Goal: Navigation & Orientation: Find specific page/section

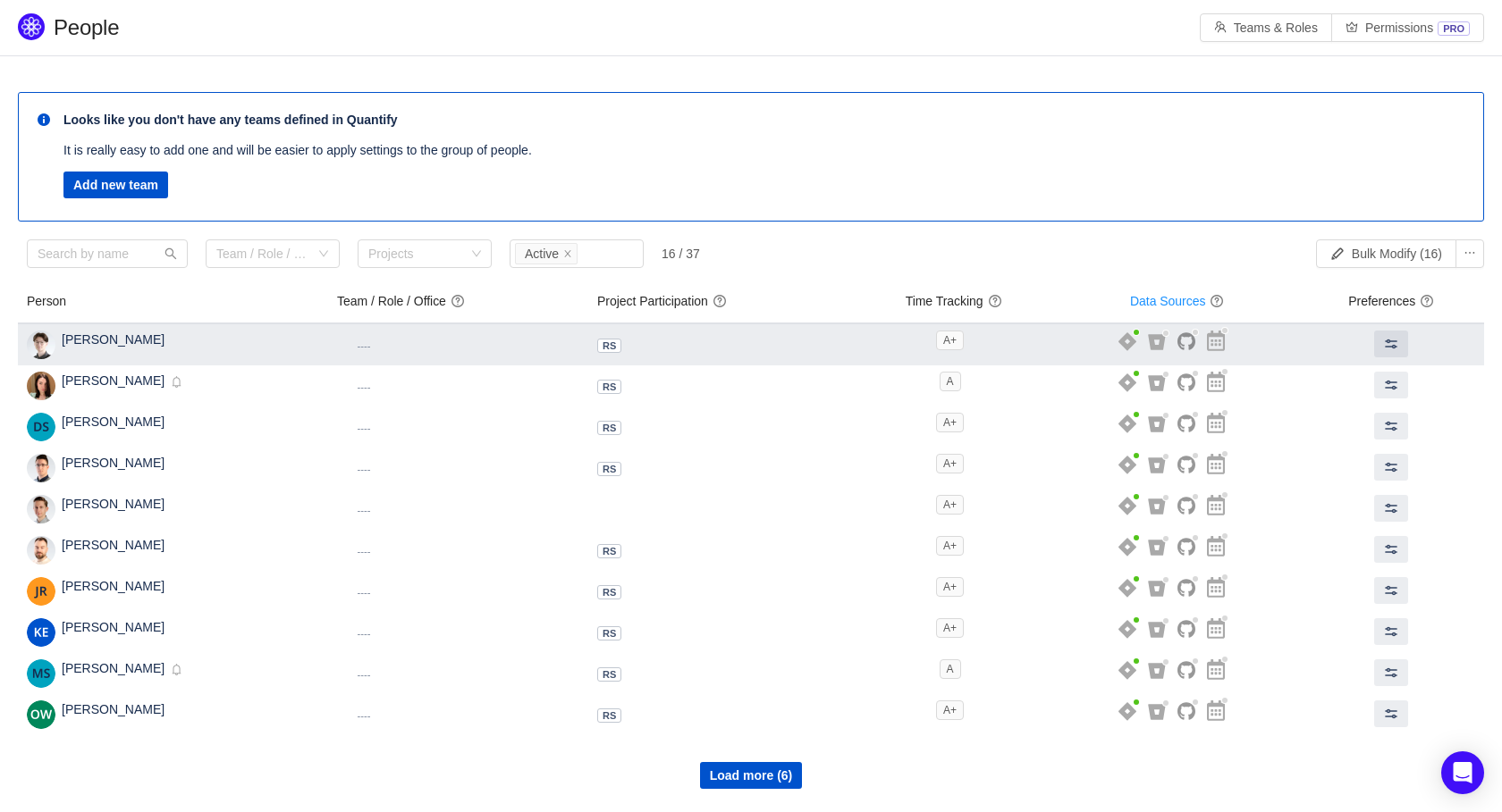
click at [222, 347] on div "Aljaž Erker Inactive Disabled" at bounding box center [173, 345] width 293 height 29
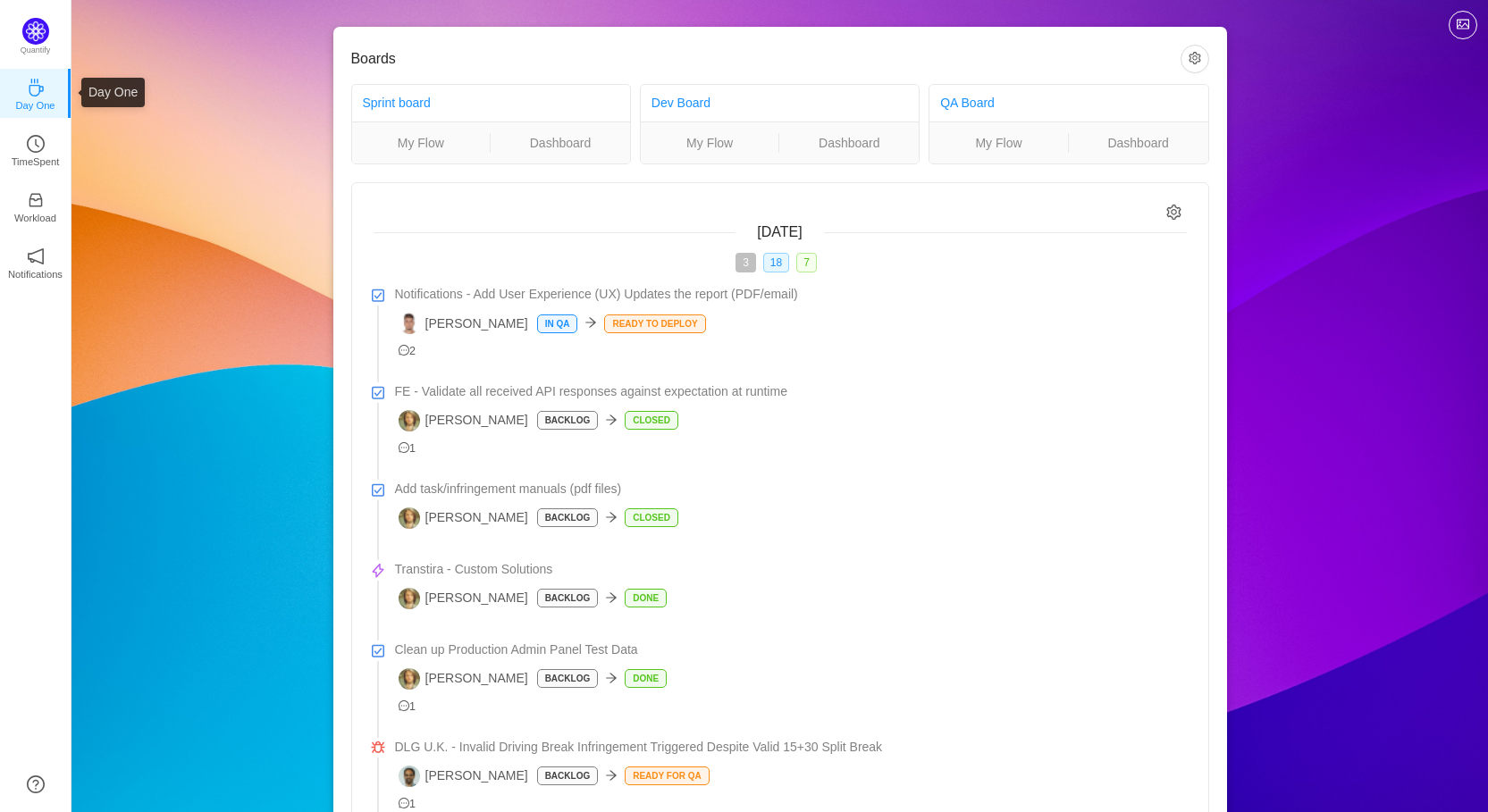
click at [44, 90] on link "Day One" at bounding box center [36, 93] width 18 height 18
click at [46, 40] on div "Quantify" at bounding box center [35, 44] width 70 height 52
click at [42, 148] on icon "icon: clock-circle" at bounding box center [36, 144] width 18 height 18
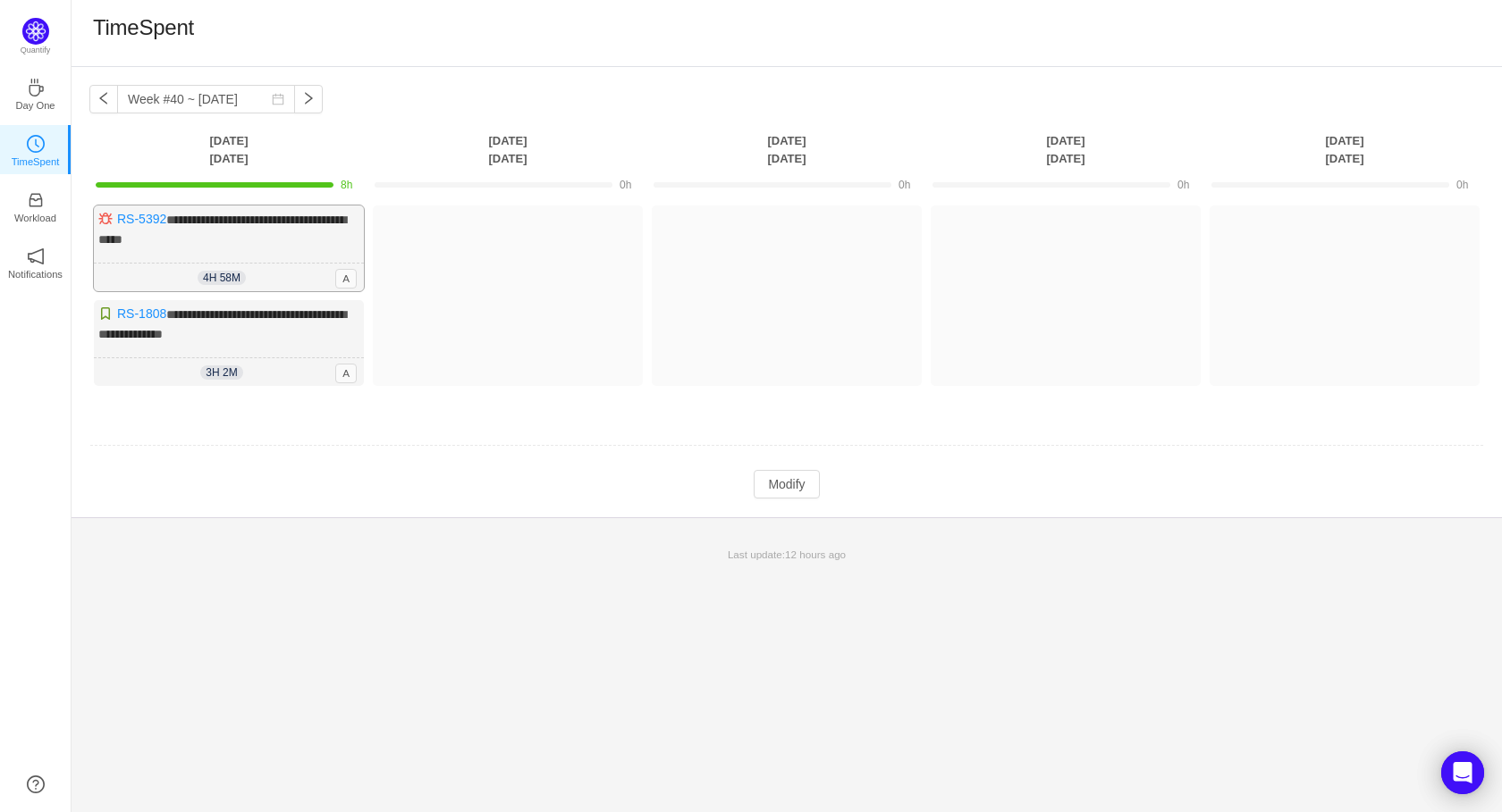
click at [283, 228] on div "**********" at bounding box center [228, 248] width 269 height 86
click at [150, 217] on link "RS-5392" at bounding box center [141, 218] width 49 height 14
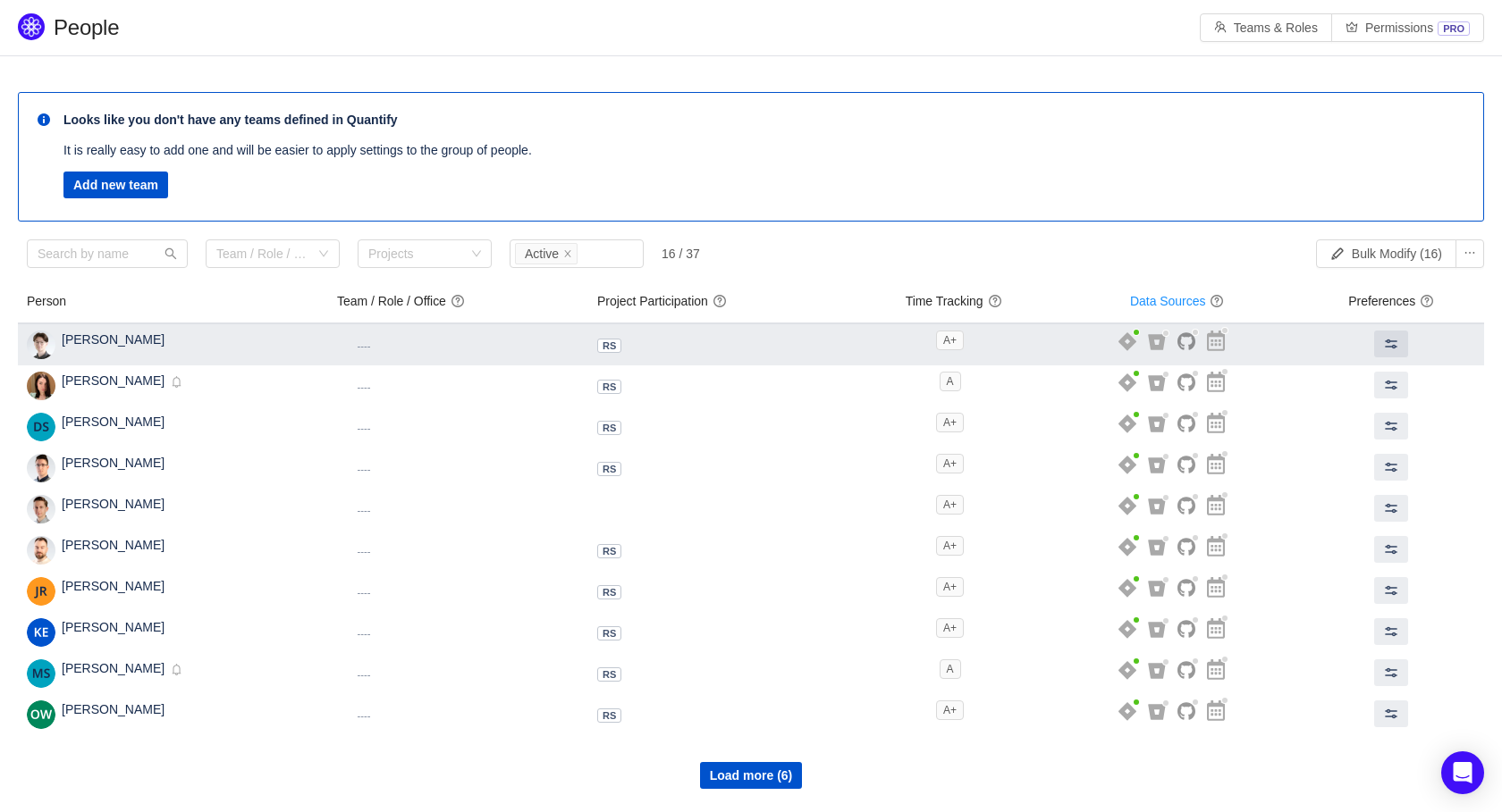
click at [96, 349] on div "Aljaž Erker Inactive Disabled" at bounding box center [113, 345] width 102 height 29
click at [98, 342] on span "[PERSON_NAME]" at bounding box center [113, 339] width 102 height 14
click at [1136, 343] on icon at bounding box center [1127, 341] width 18 height 18
click at [1166, 346] on icon at bounding box center [1156, 342] width 18 height 16
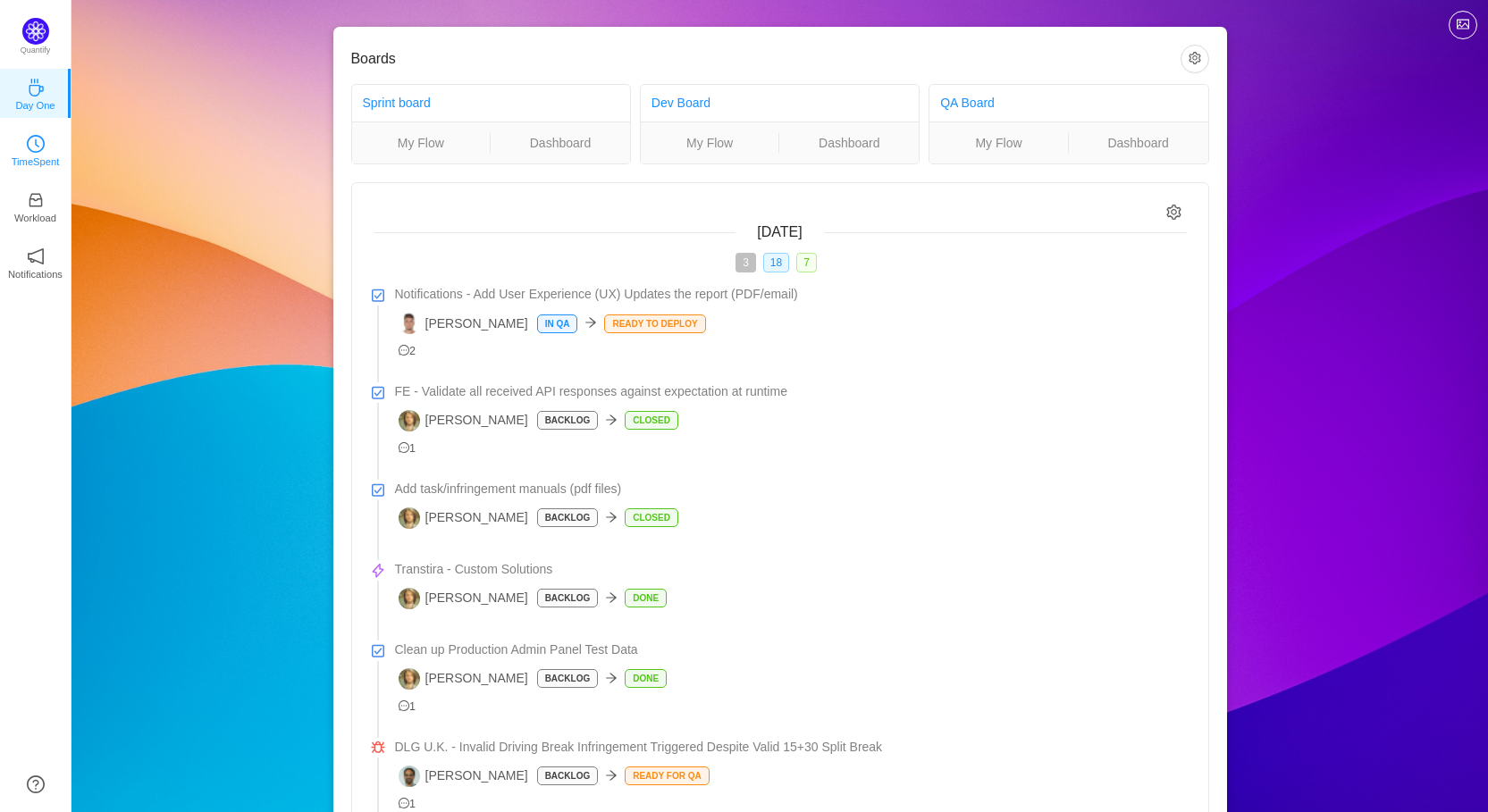
click at [19, 157] on p "TimeSpent" at bounding box center [36, 161] width 48 height 16
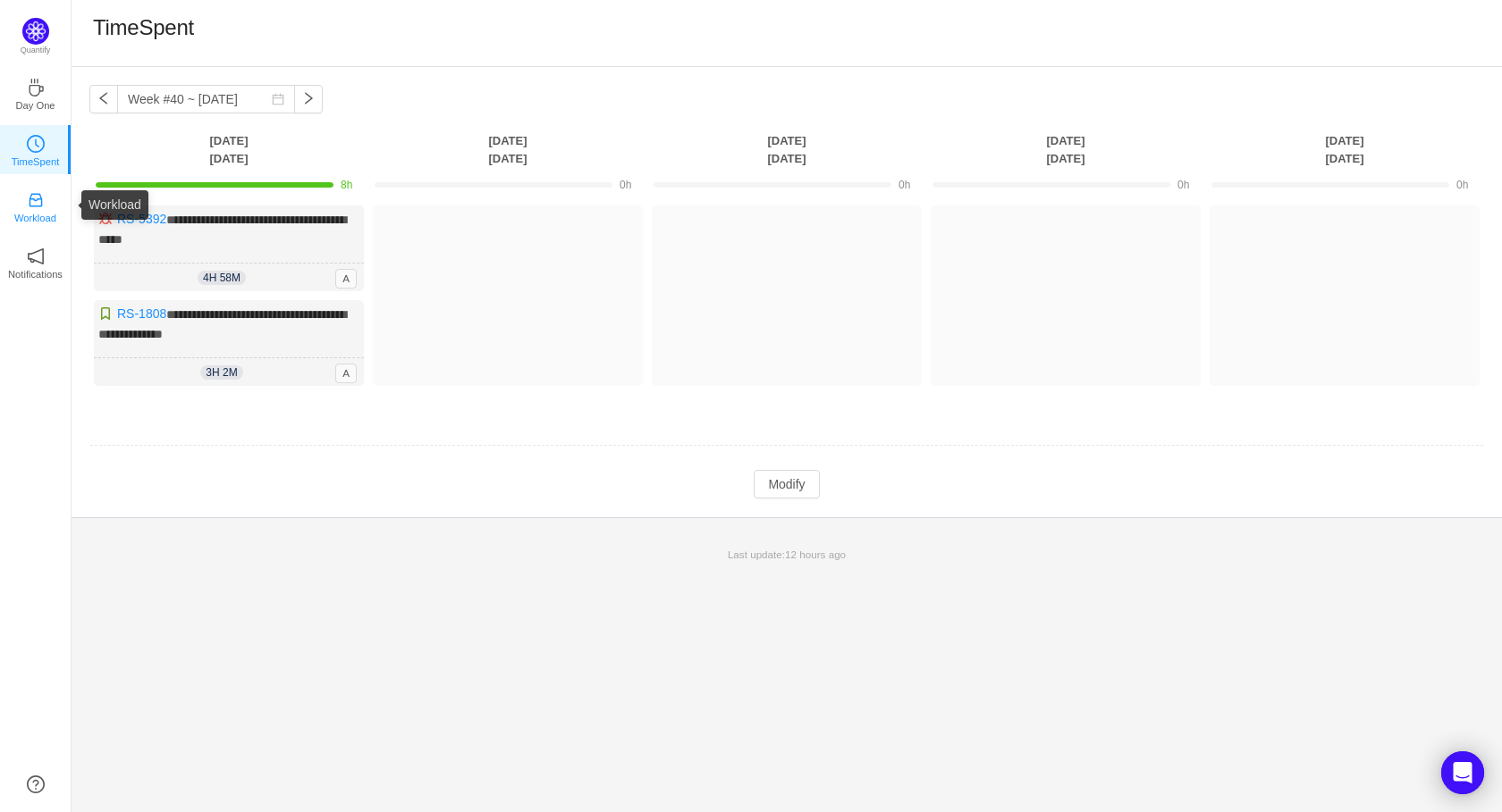
click at [33, 208] on icon "icon: inbox" at bounding box center [36, 200] width 18 height 18
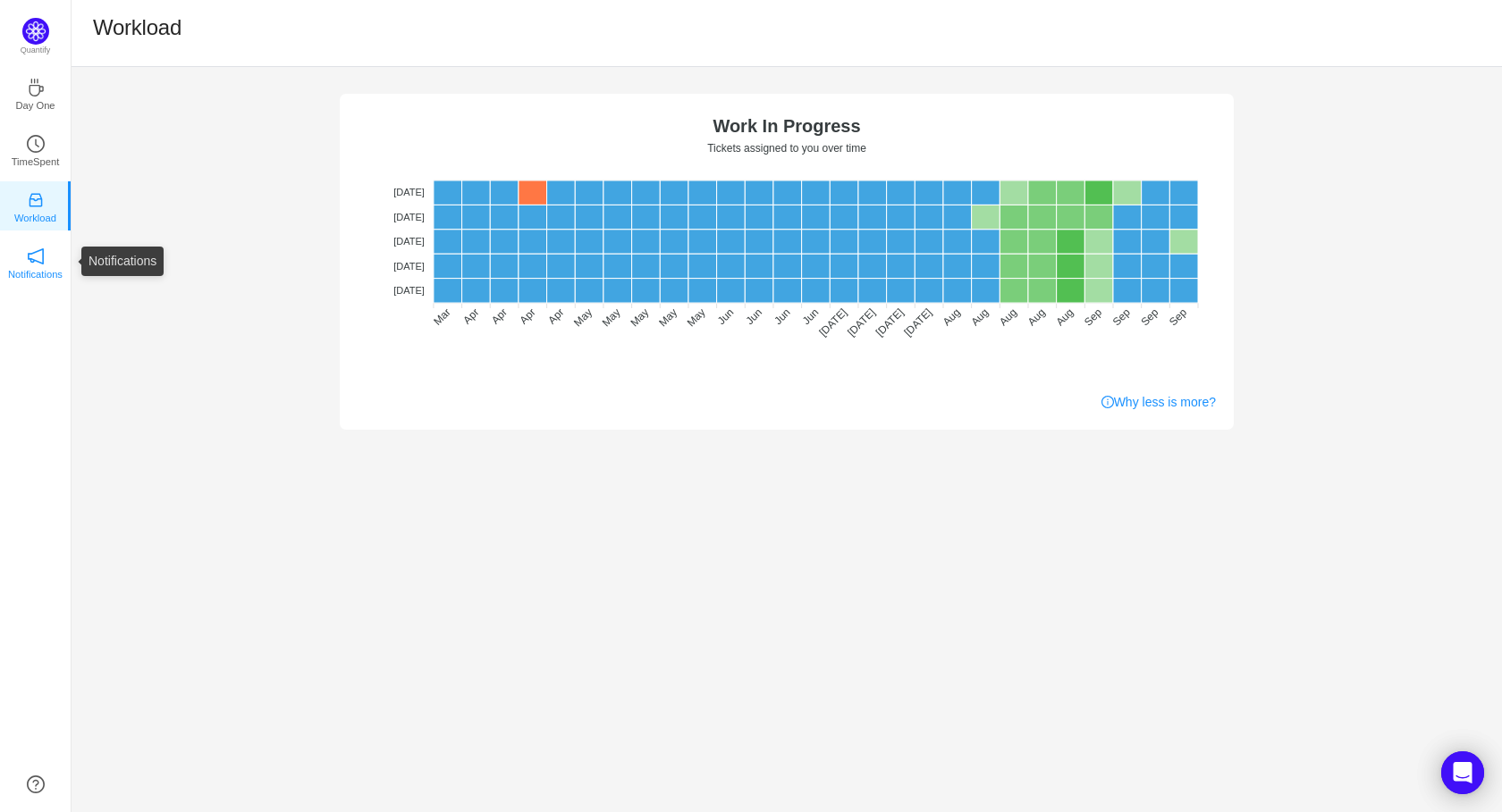
click at [35, 258] on icon "icon: notification" at bounding box center [36, 256] width 18 height 18
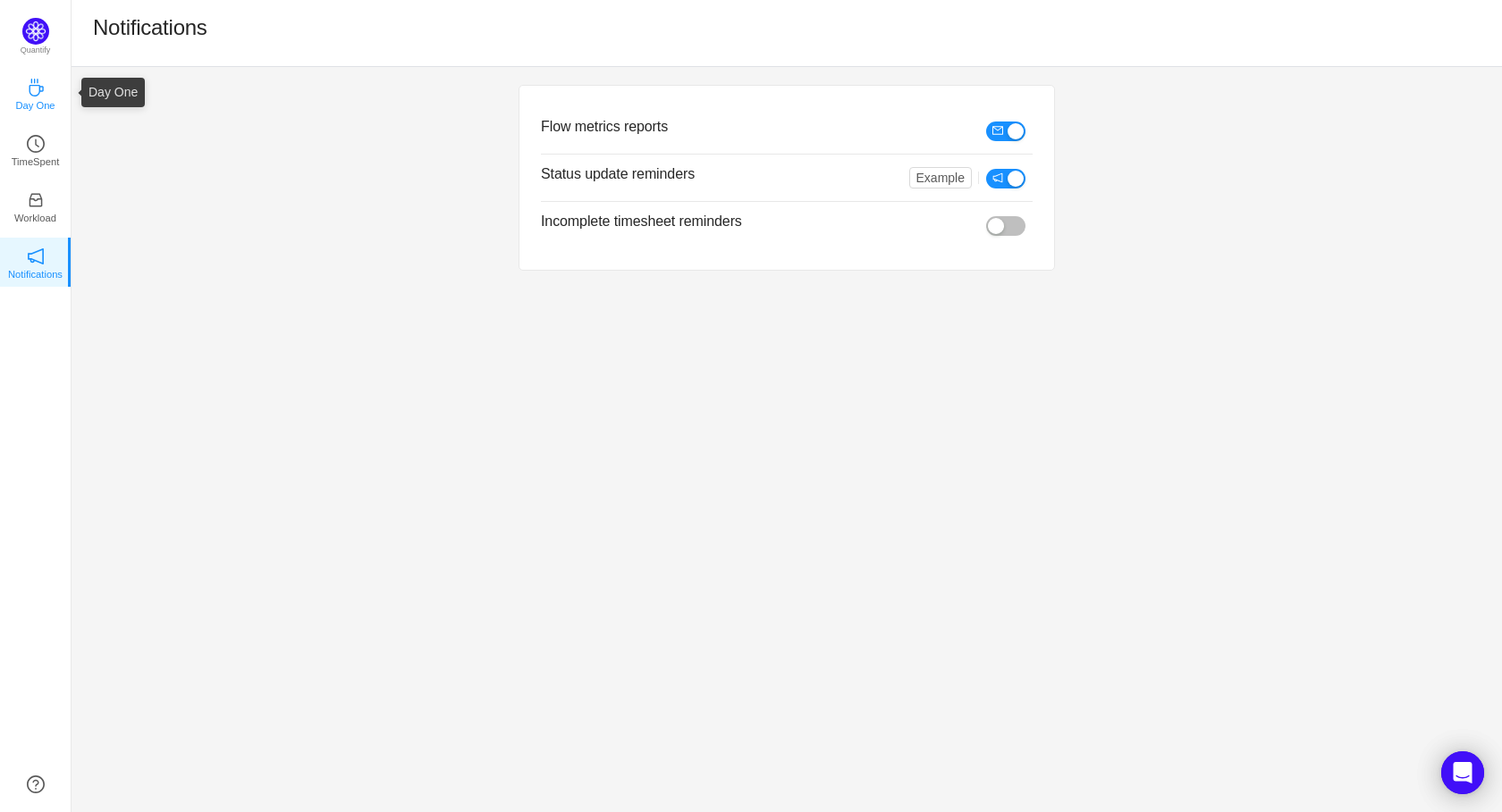
click at [34, 102] on p "Day One" at bounding box center [35, 105] width 40 height 16
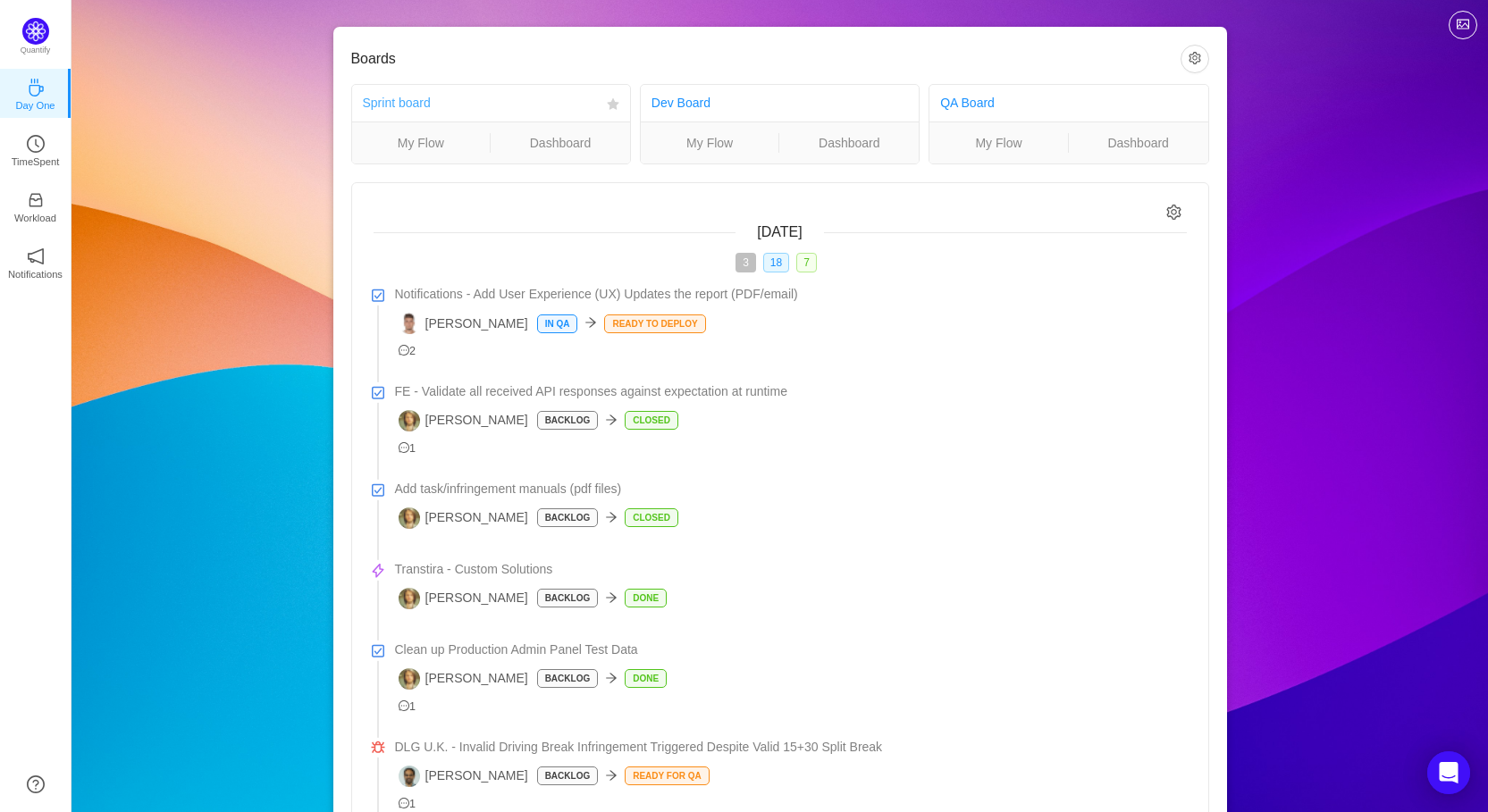
click at [387, 102] on link "Sprint board" at bounding box center [397, 102] width 68 height 14
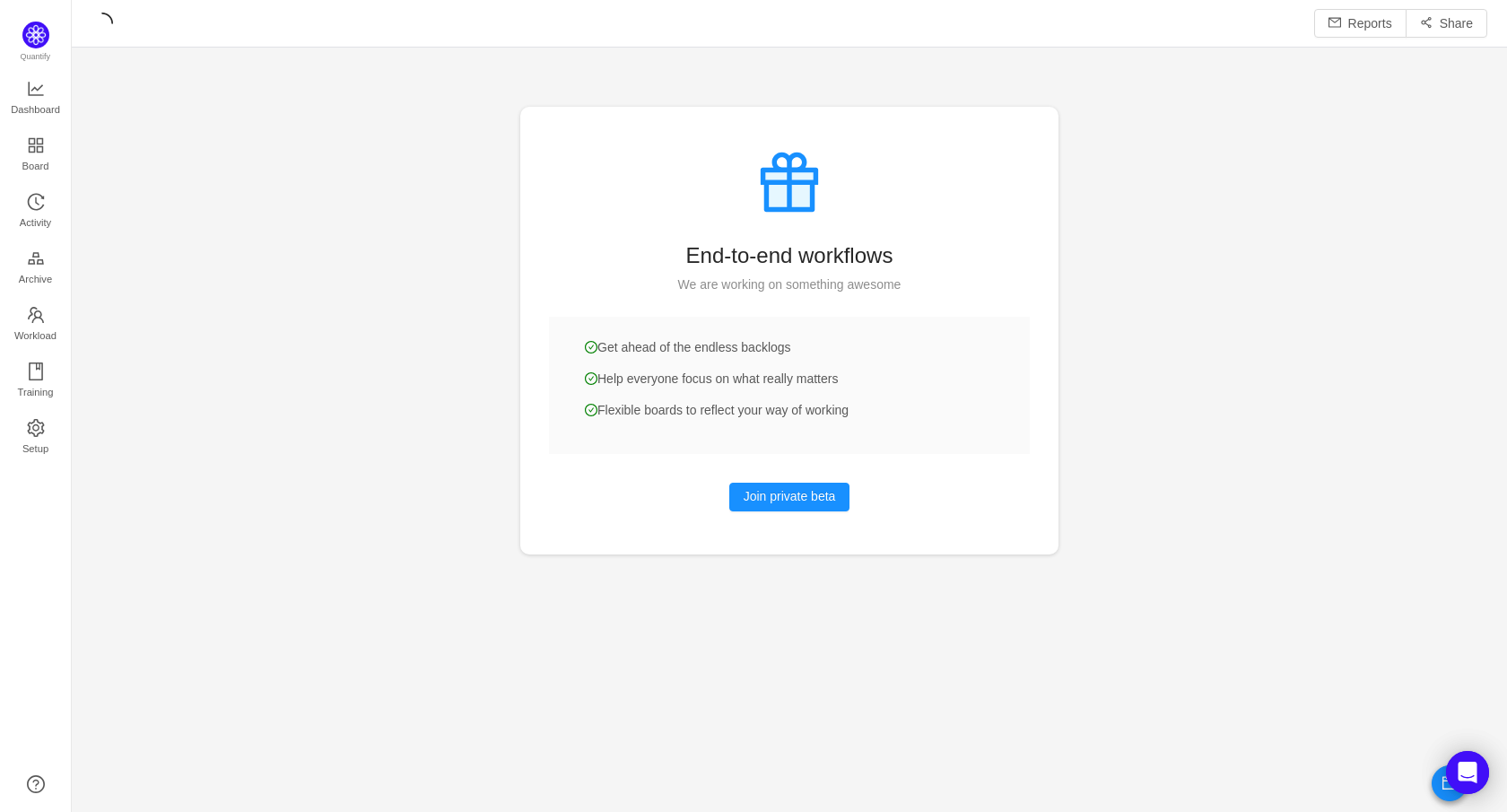
scroll to position [785, 1395]
click at [39, 325] on span "Workload" at bounding box center [35, 335] width 42 height 36
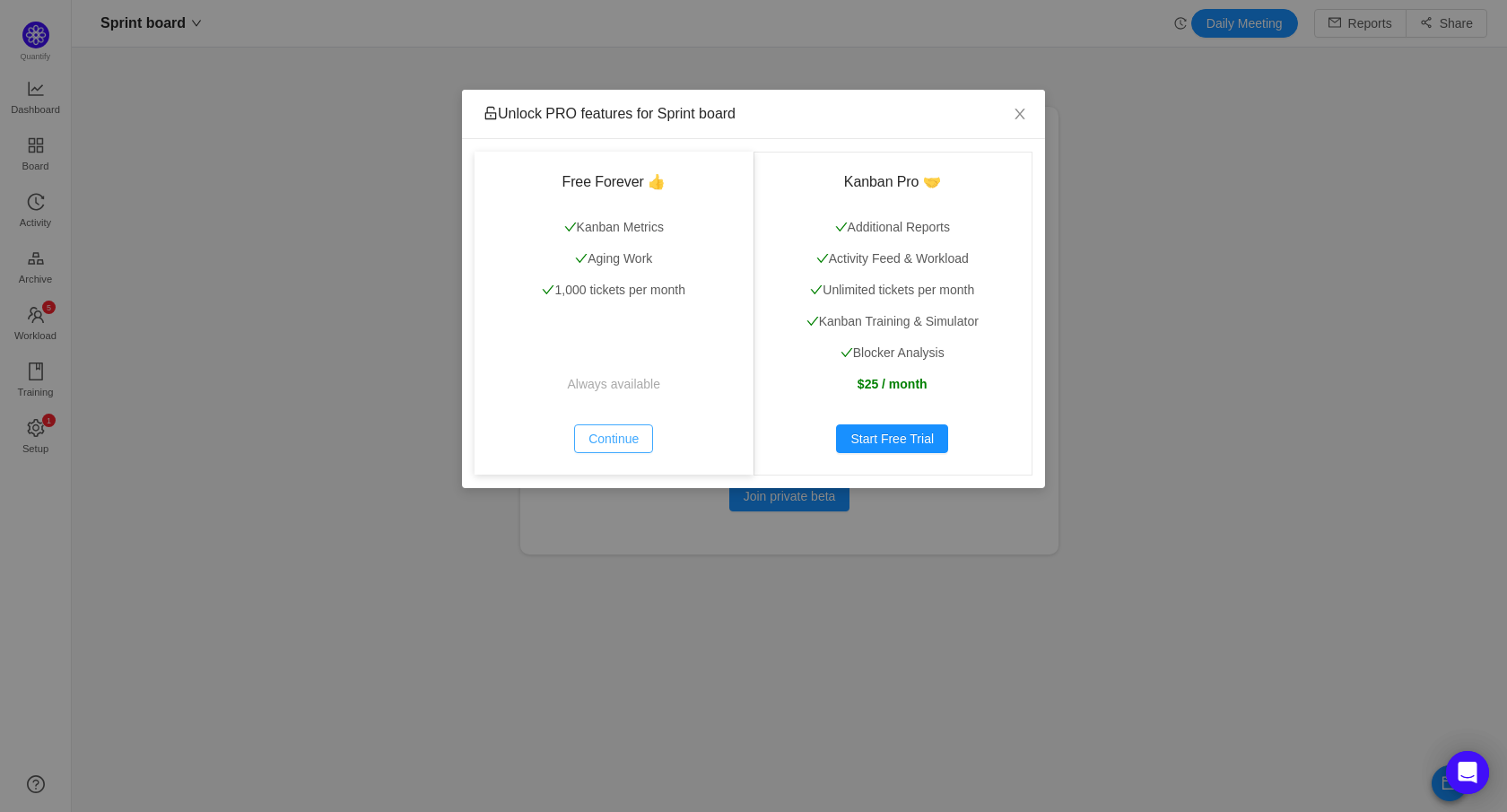
click at [609, 437] on button "Continue" at bounding box center [612, 439] width 78 height 29
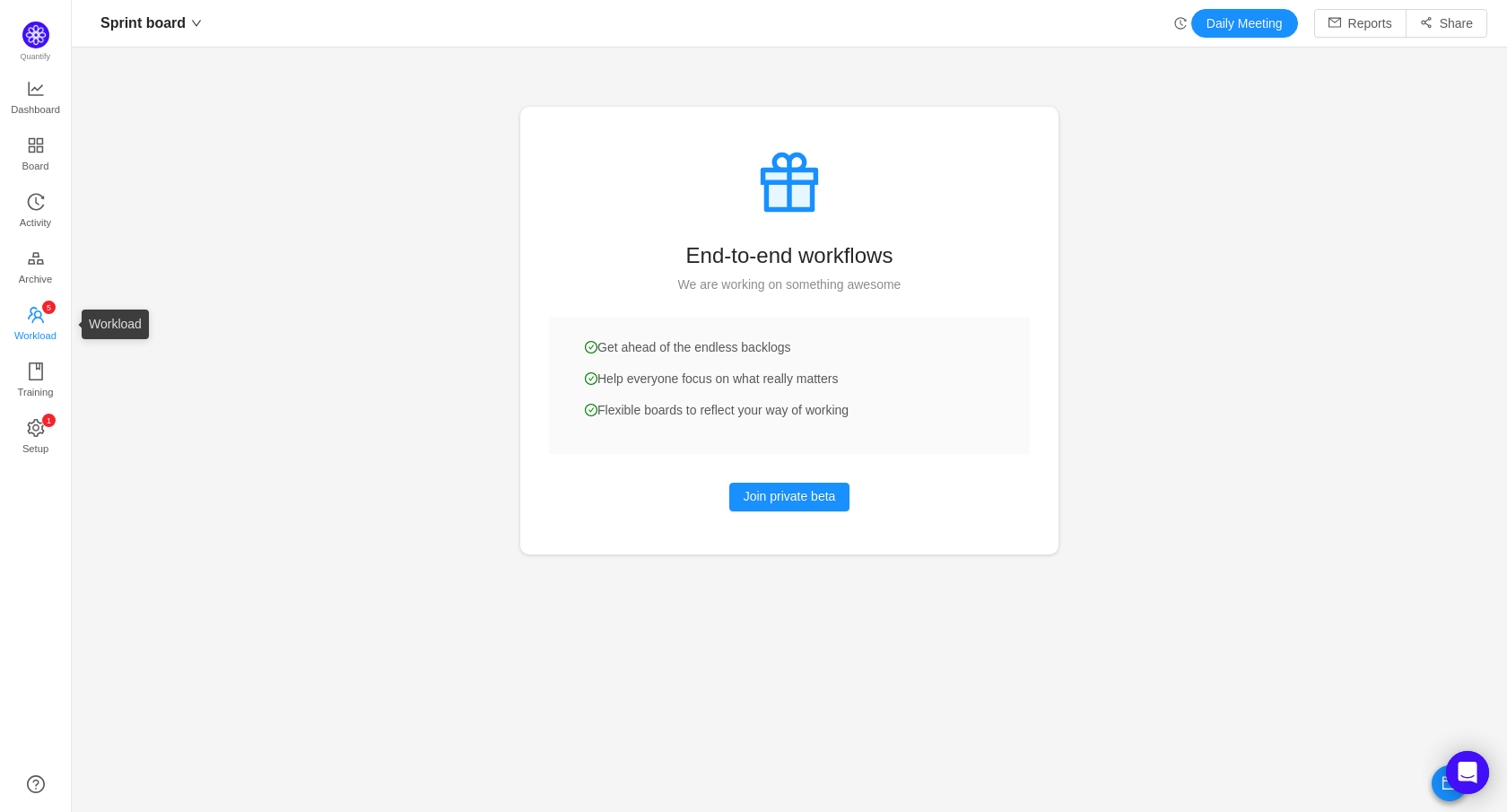
click at [42, 327] on span "Workload" at bounding box center [35, 335] width 42 height 36
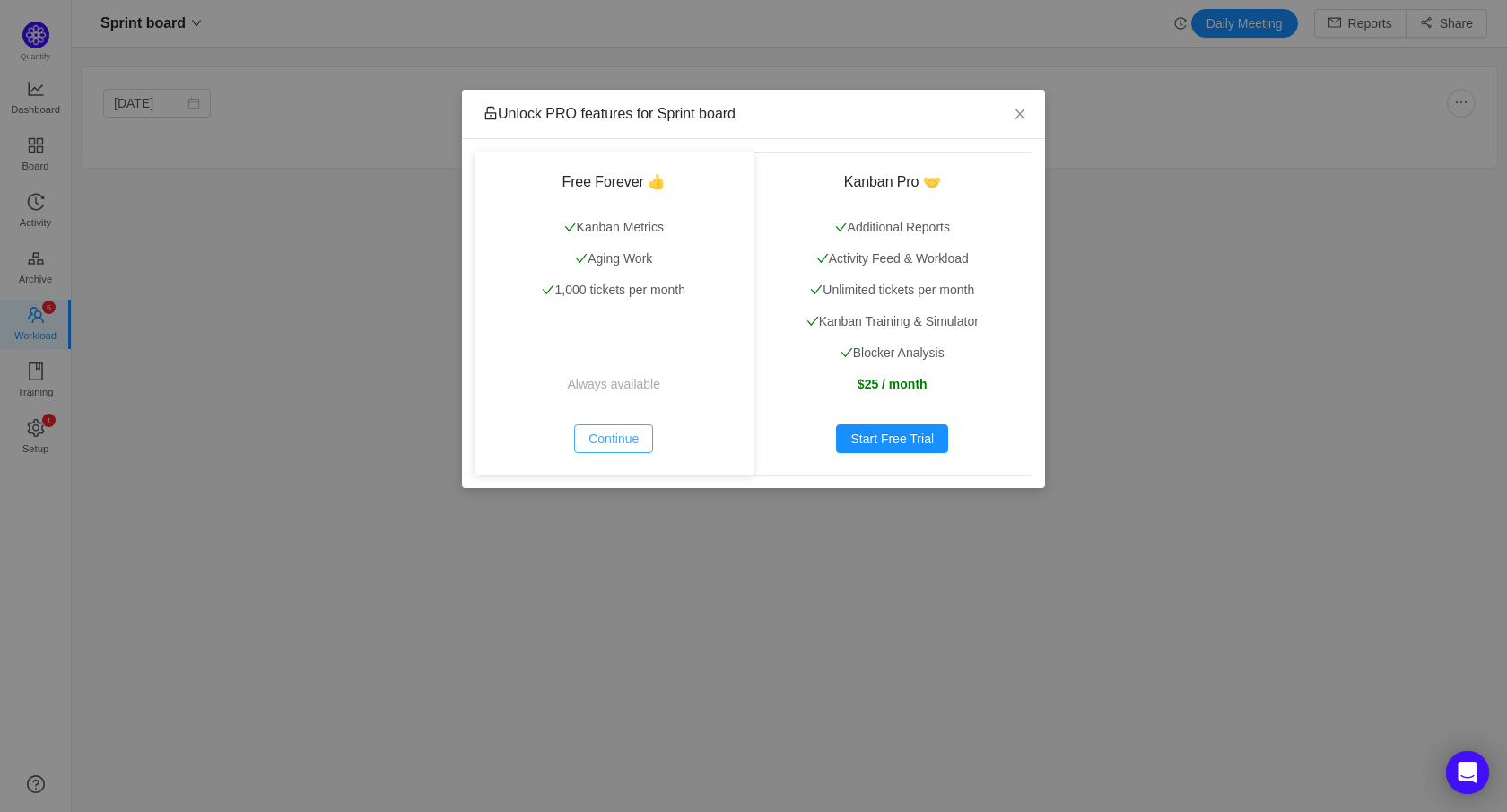
click at [635, 446] on button "Continue" at bounding box center [612, 439] width 78 height 29
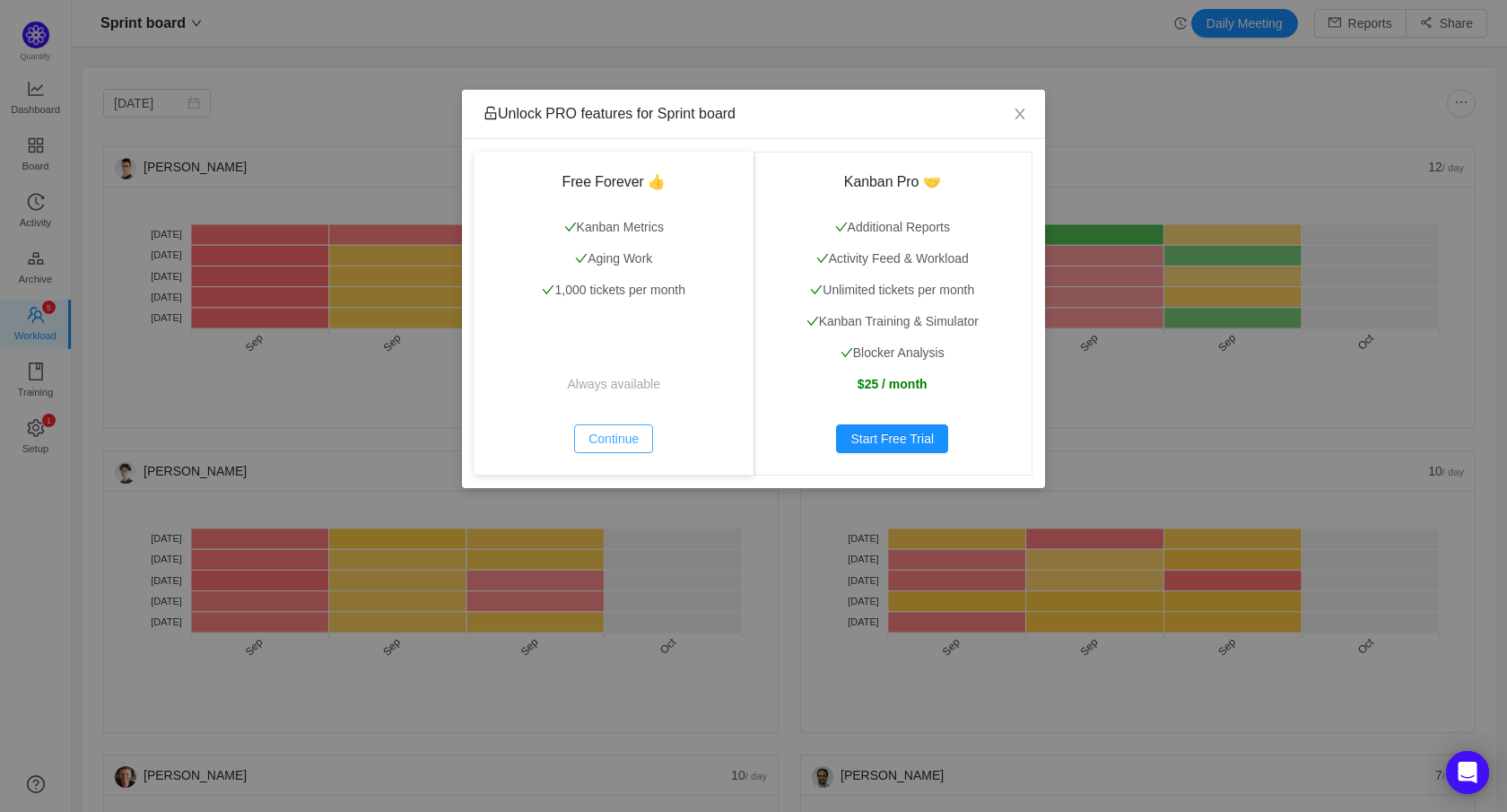
click at [601, 446] on button "Continue" at bounding box center [612, 439] width 78 height 29
click at [624, 428] on button "Continue" at bounding box center [612, 439] width 78 height 29
click at [613, 422] on div "Free Forever 👍 Kanban Metrics Aging Work 1,000 tickets per month Always availab…" at bounding box center [614, 312] width 279 height 323
click at [613, 434] on button "Continue" at bounding box center [612, 439] width 78 height 29
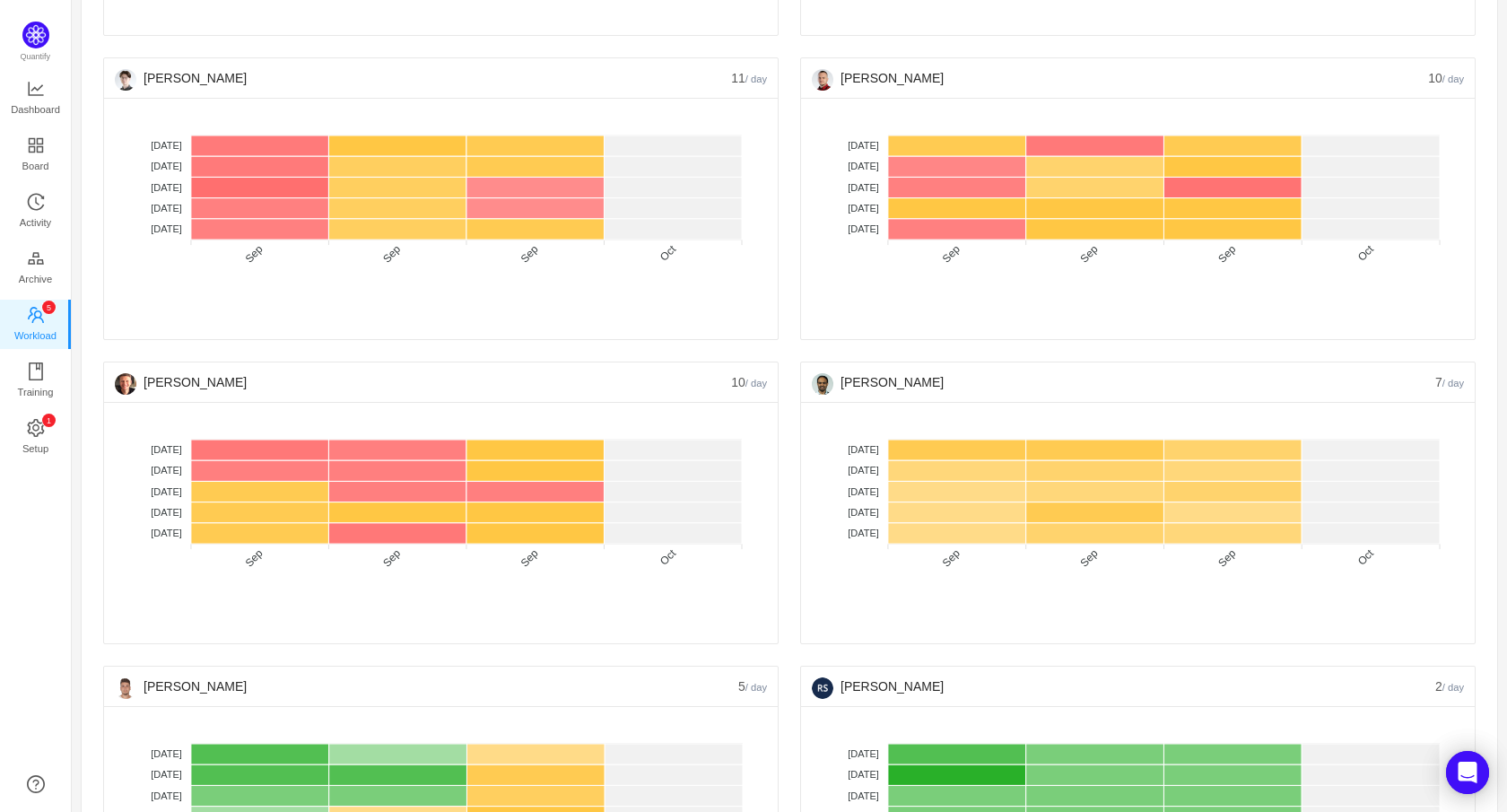
scroll to position [864, 0]
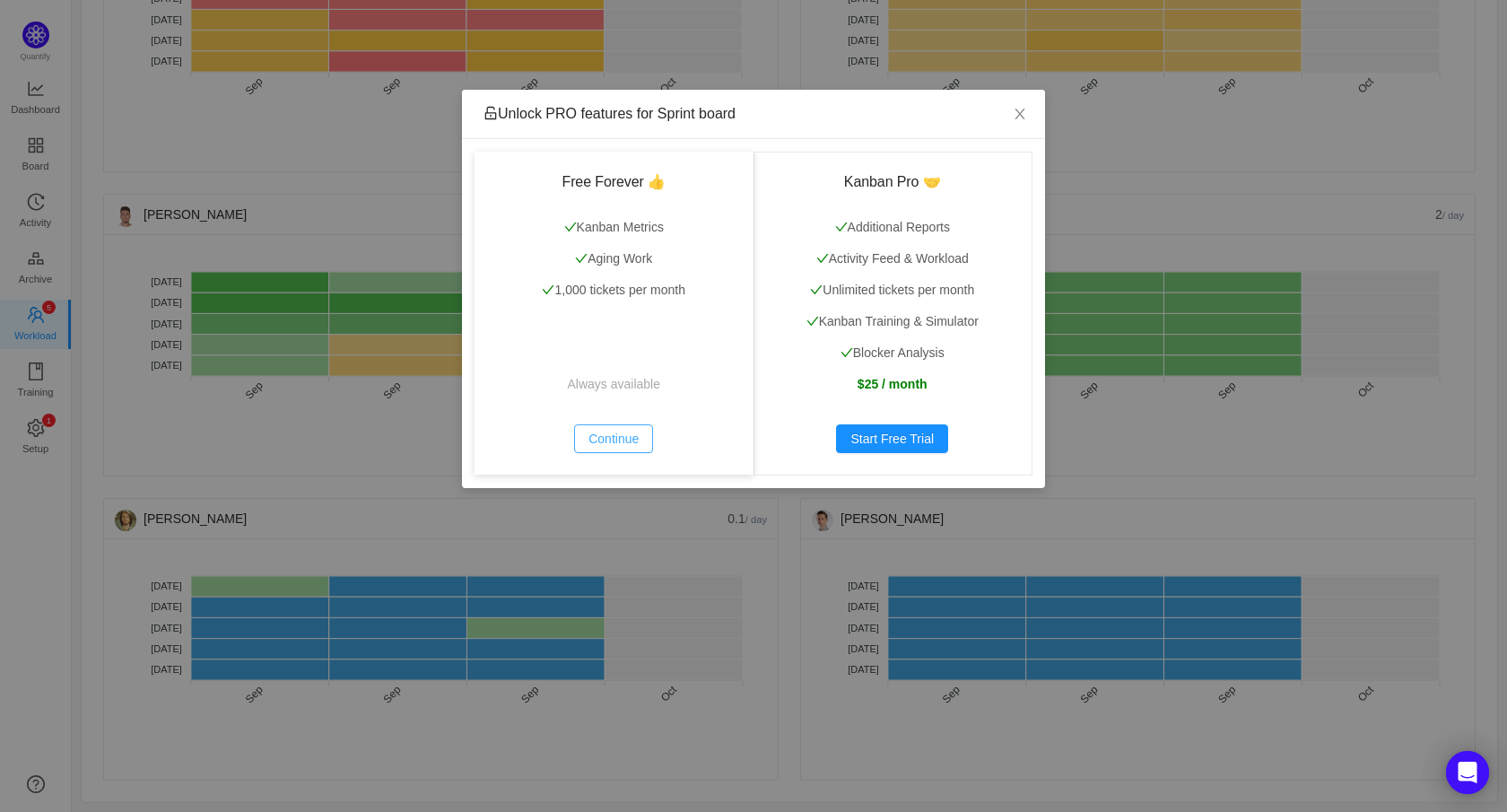
click at [621, 446] on button "Continue" at bounding box center [612, 439] width 78 height 29
click at [607, 435] on button "Continue" at bounding box center [612, 439] width 78 height 29
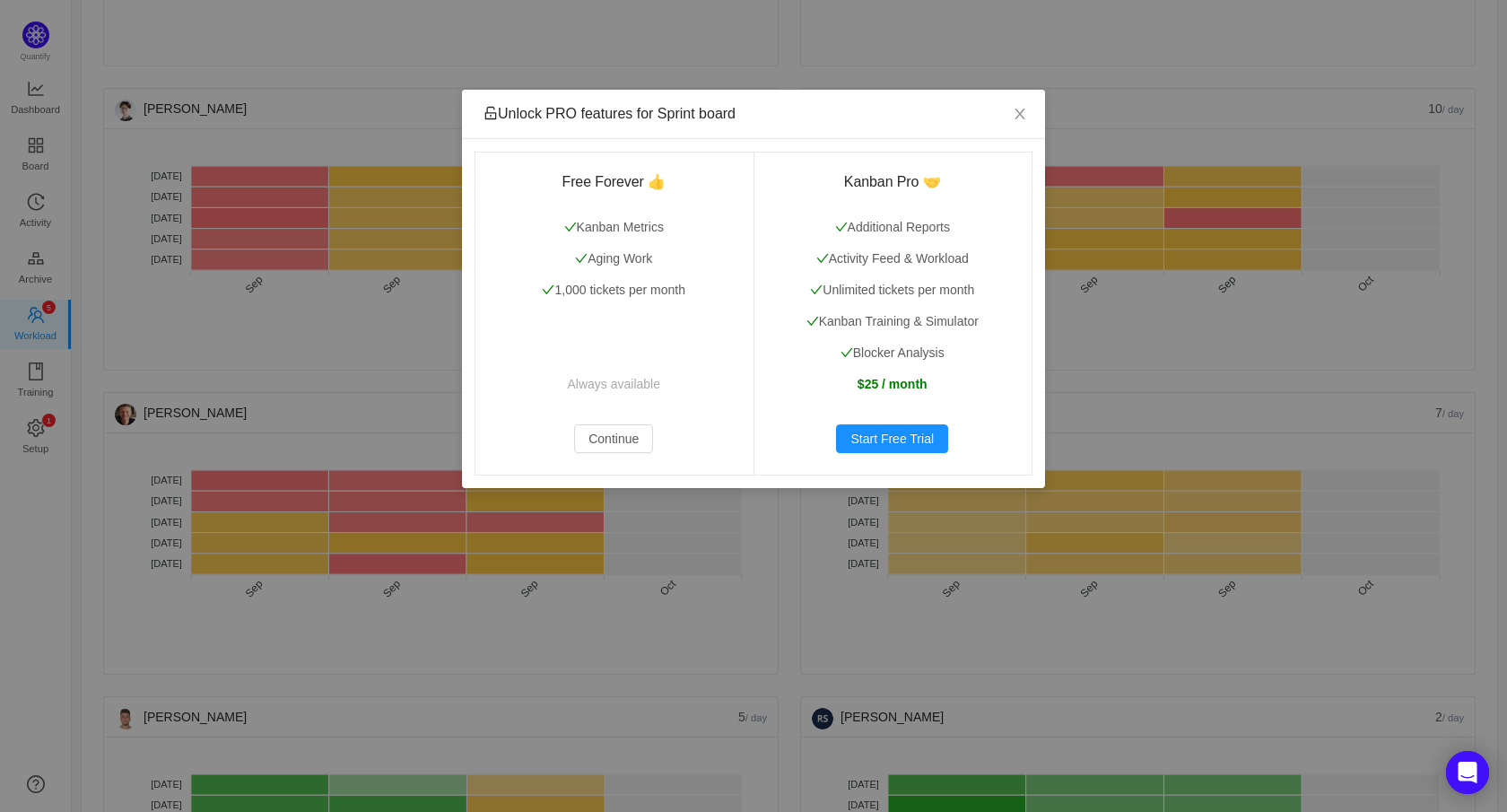
scroll to position [0, 0]
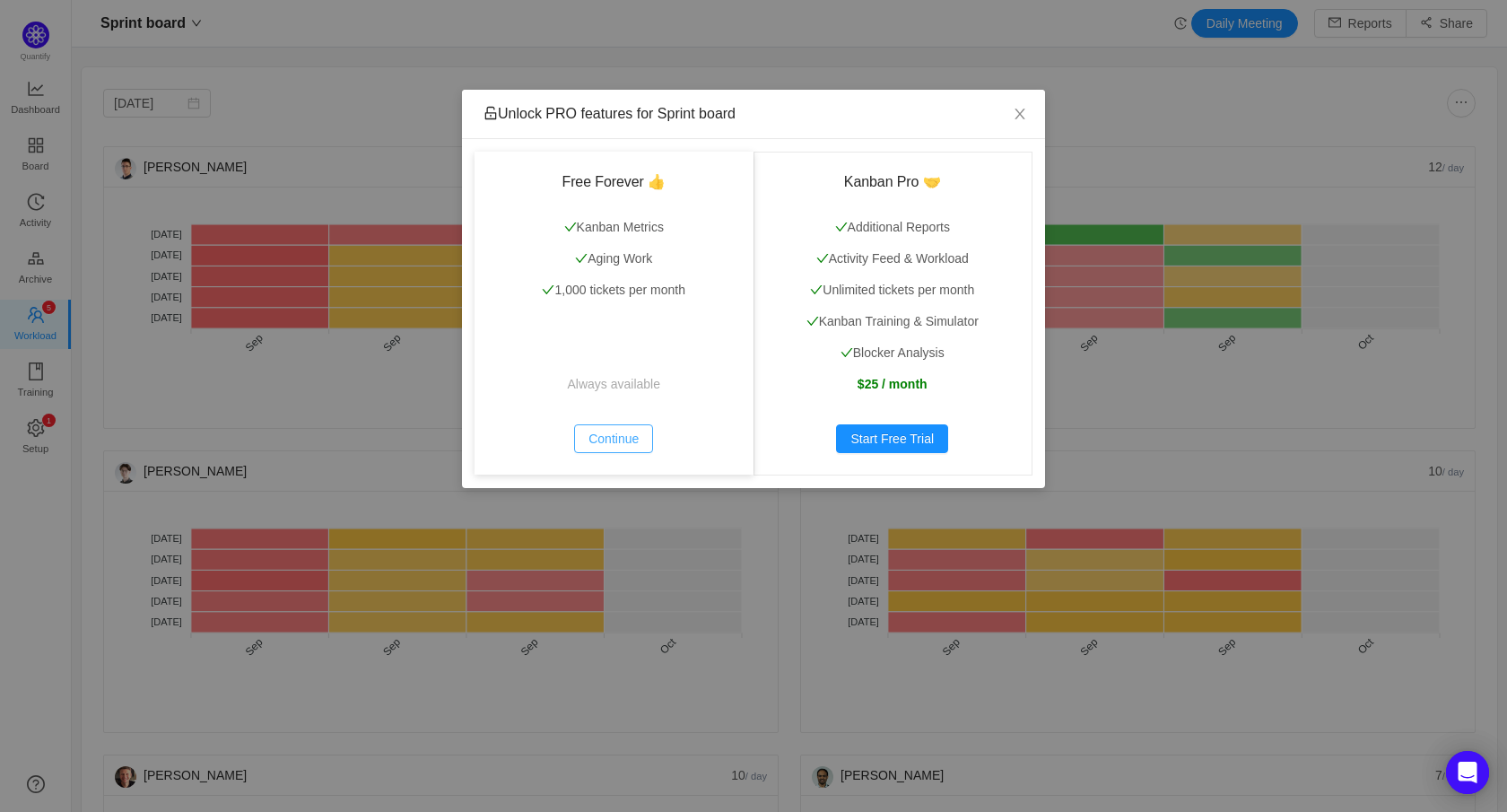
click at [599, 451] on button "Continue" at bounding box center [612, 439] width 78 height 29
click at [638, 443] on button "Continue" at bounding box center [612, 439] width 78 height 29
click at [633, 438] on button "Continue" at bounding box center [612, 439] width 78 height 29
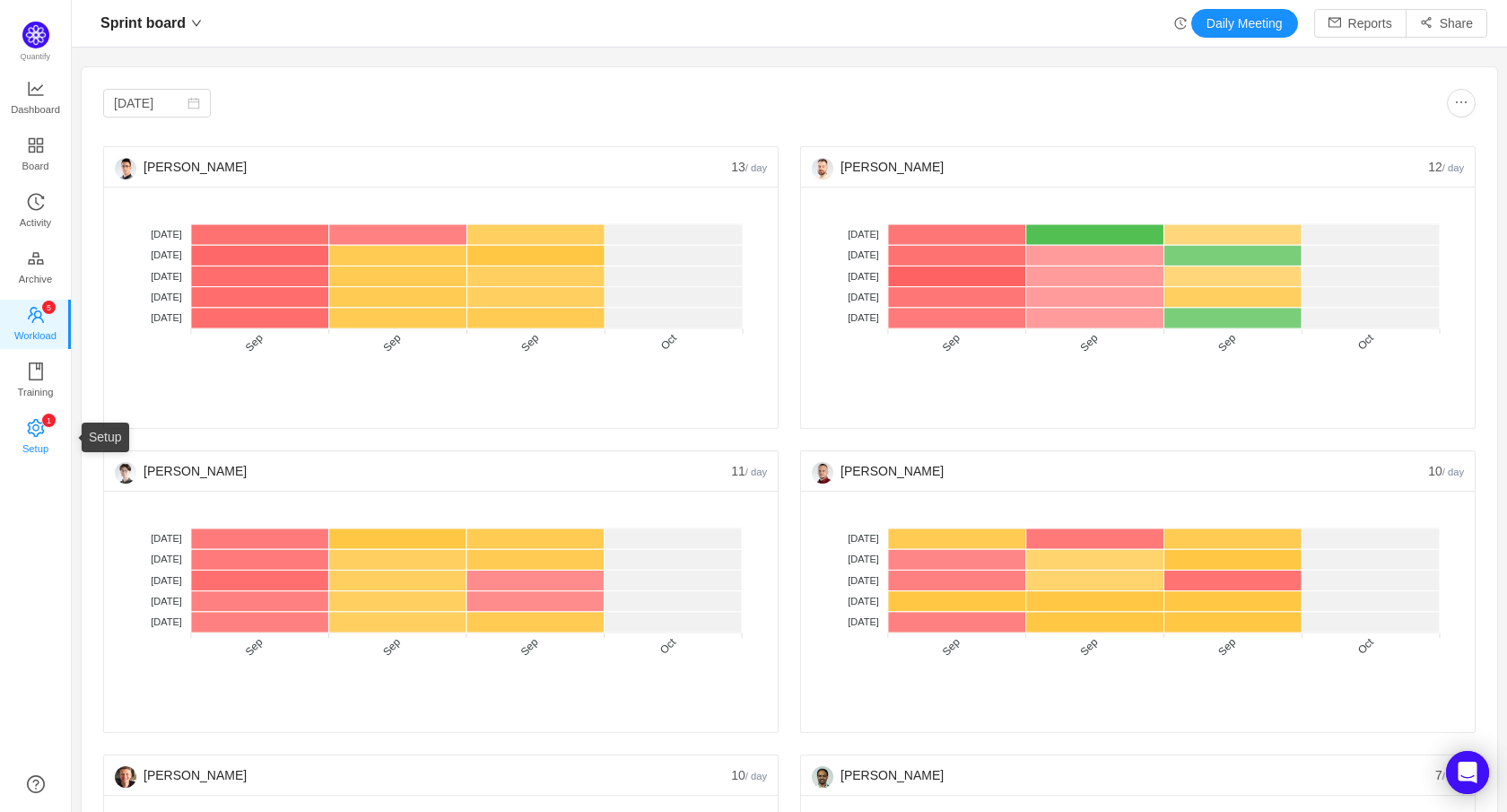
click at [43, 442] on span "Setup" at bounding box center [35, 448] width 26 height 36
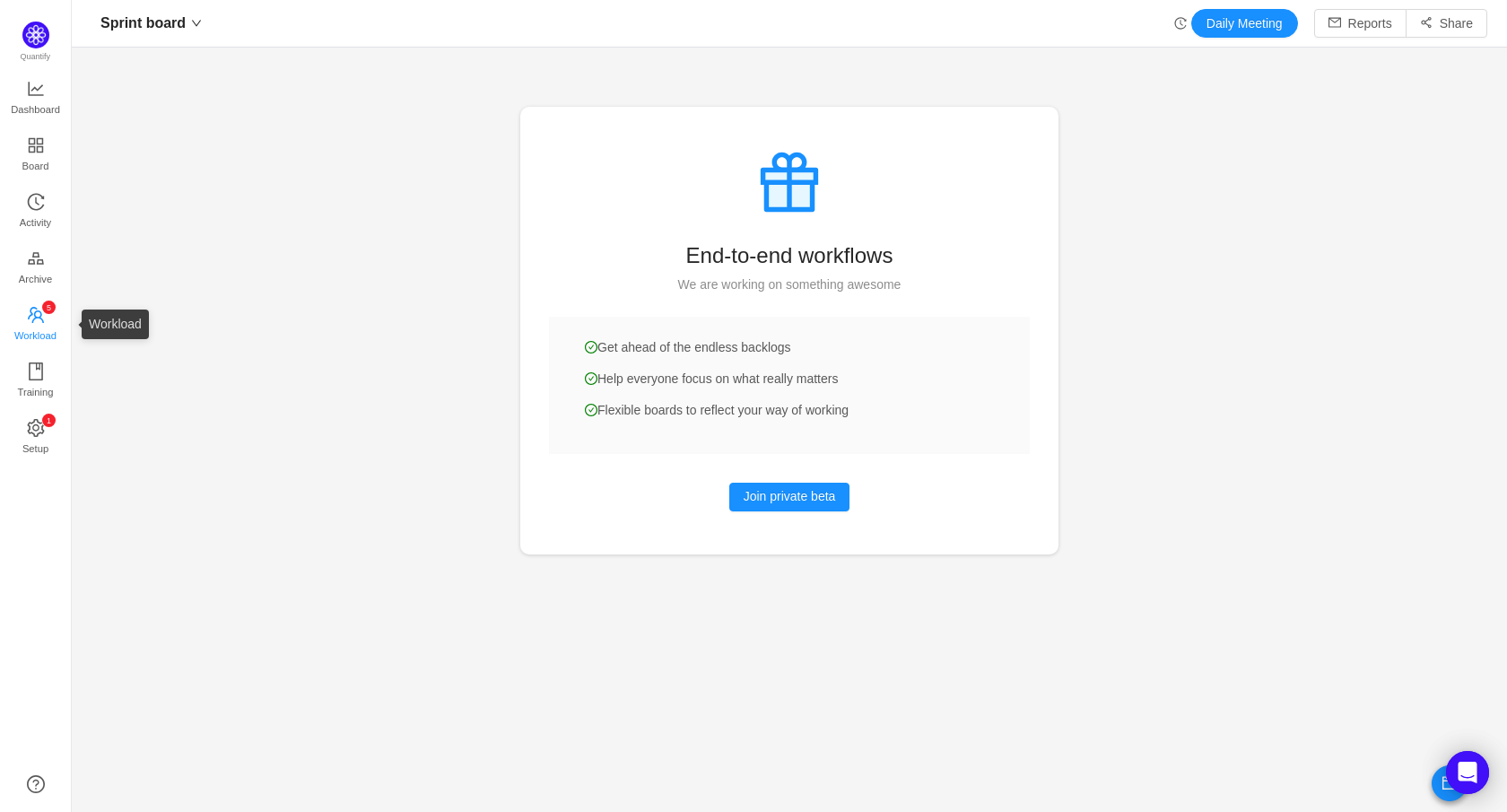
click at [32, 315] on icon "icon: team" at bounding box center [36, 315] width 18 height 18
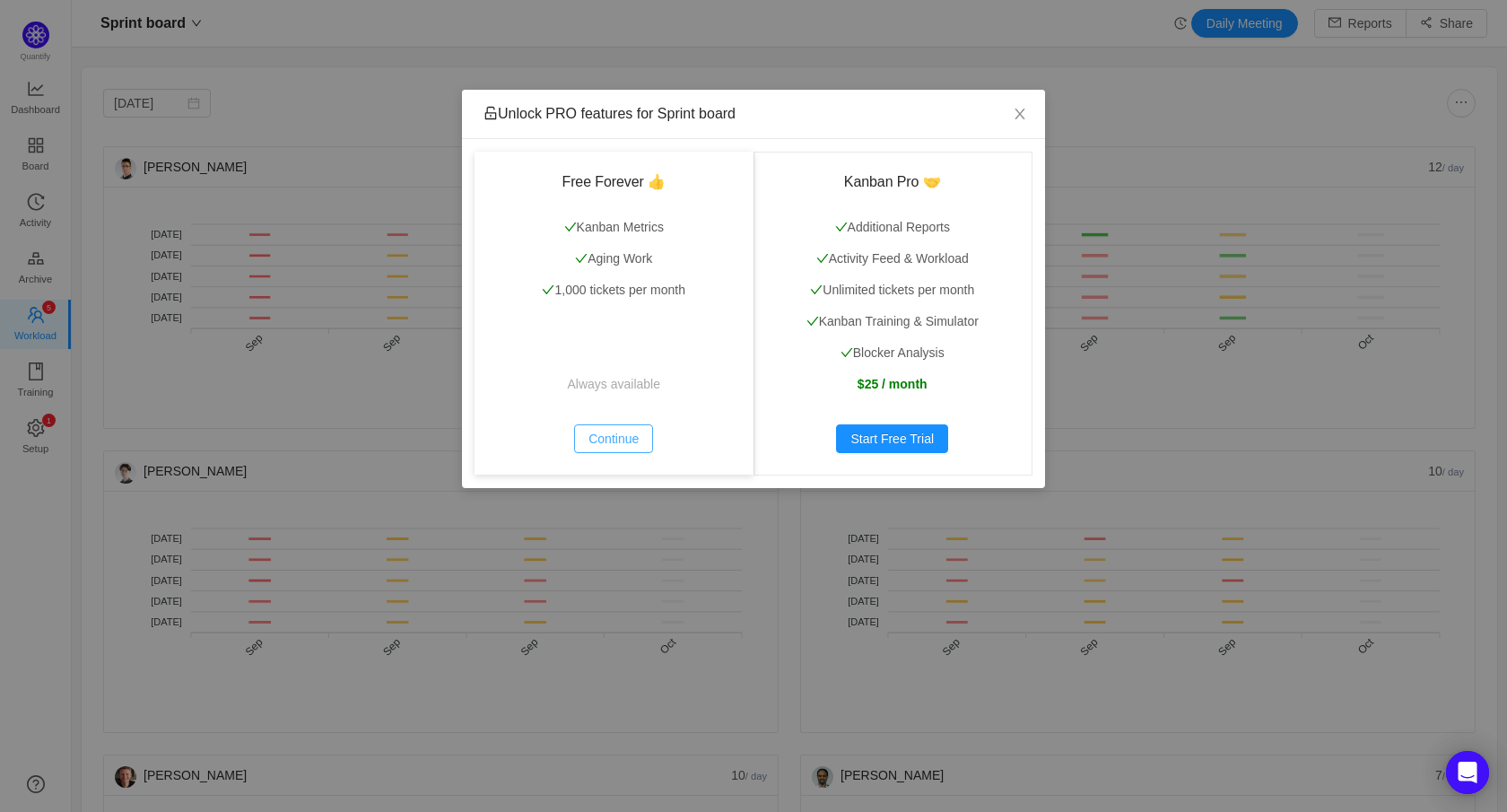
click at [608, 446] on button "Continue" at bounding box center [612, 439] width 78 height 29
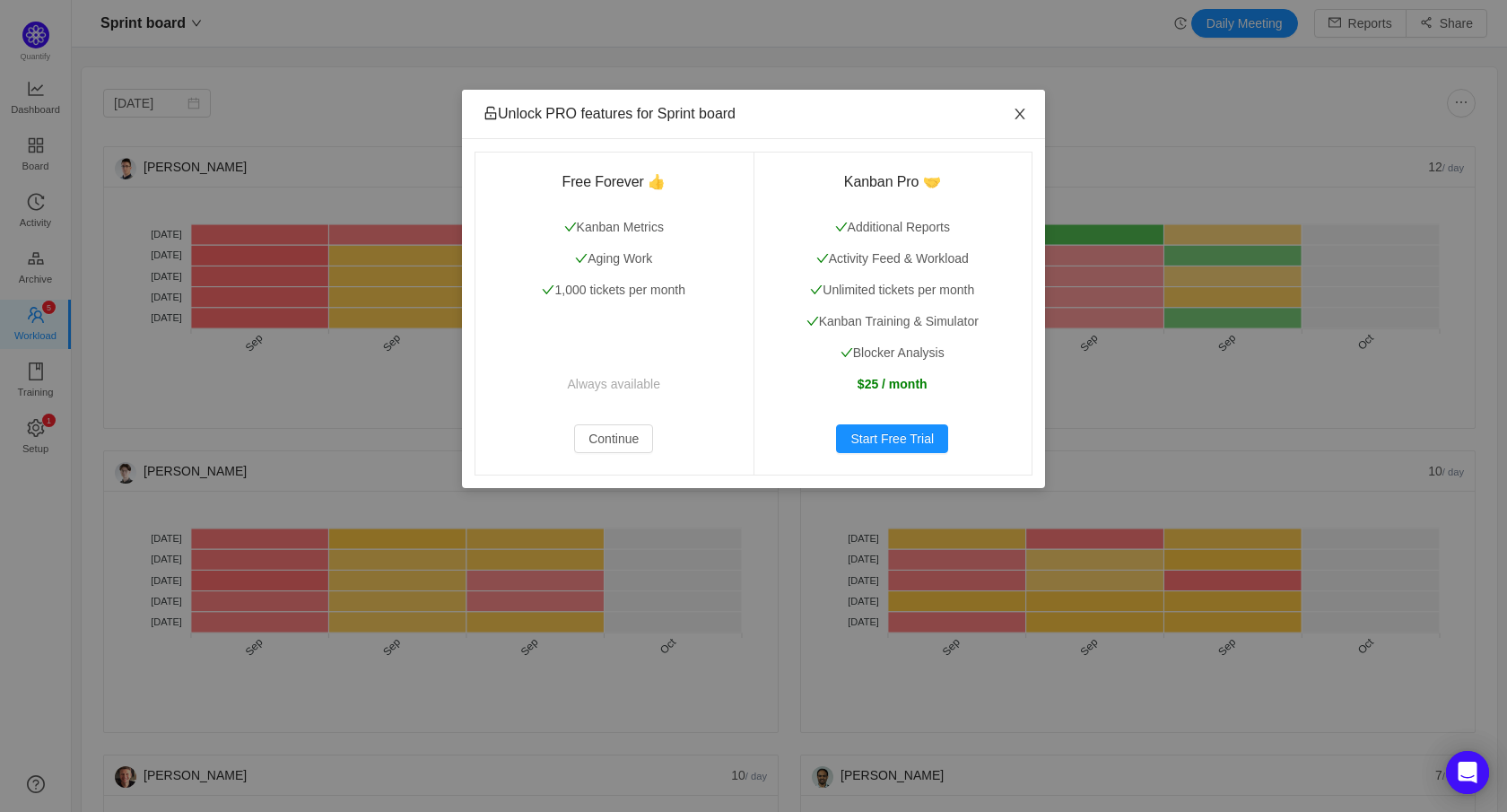
click at [1025, 118] on icon "icon: close" at bounding box center [1020, 113] width 15 height 15
click at [1018, 117] on icon "icon: close" at bounding box center [1020, 113] width 10 height 11
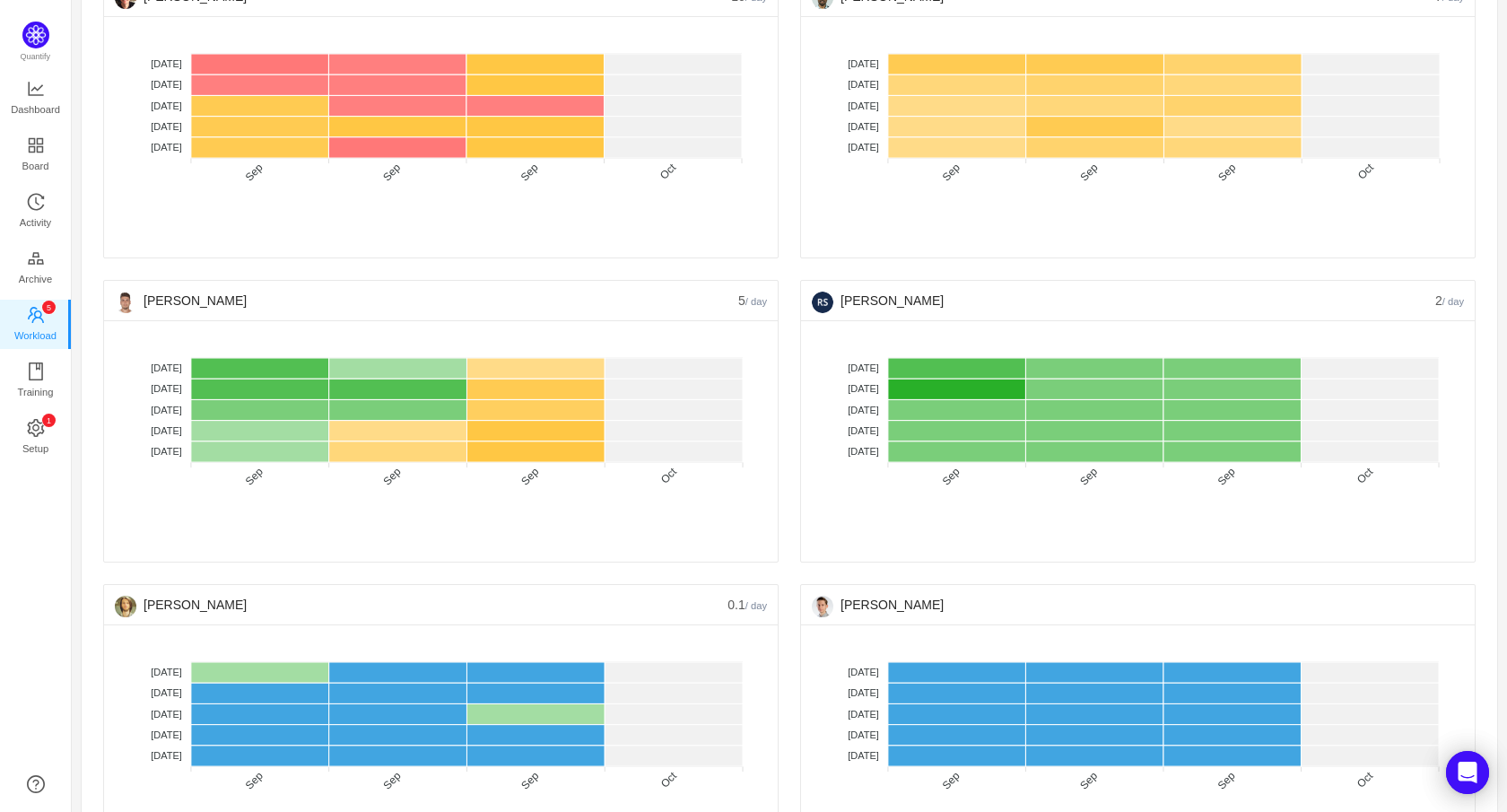
scroll to position [864, 0]
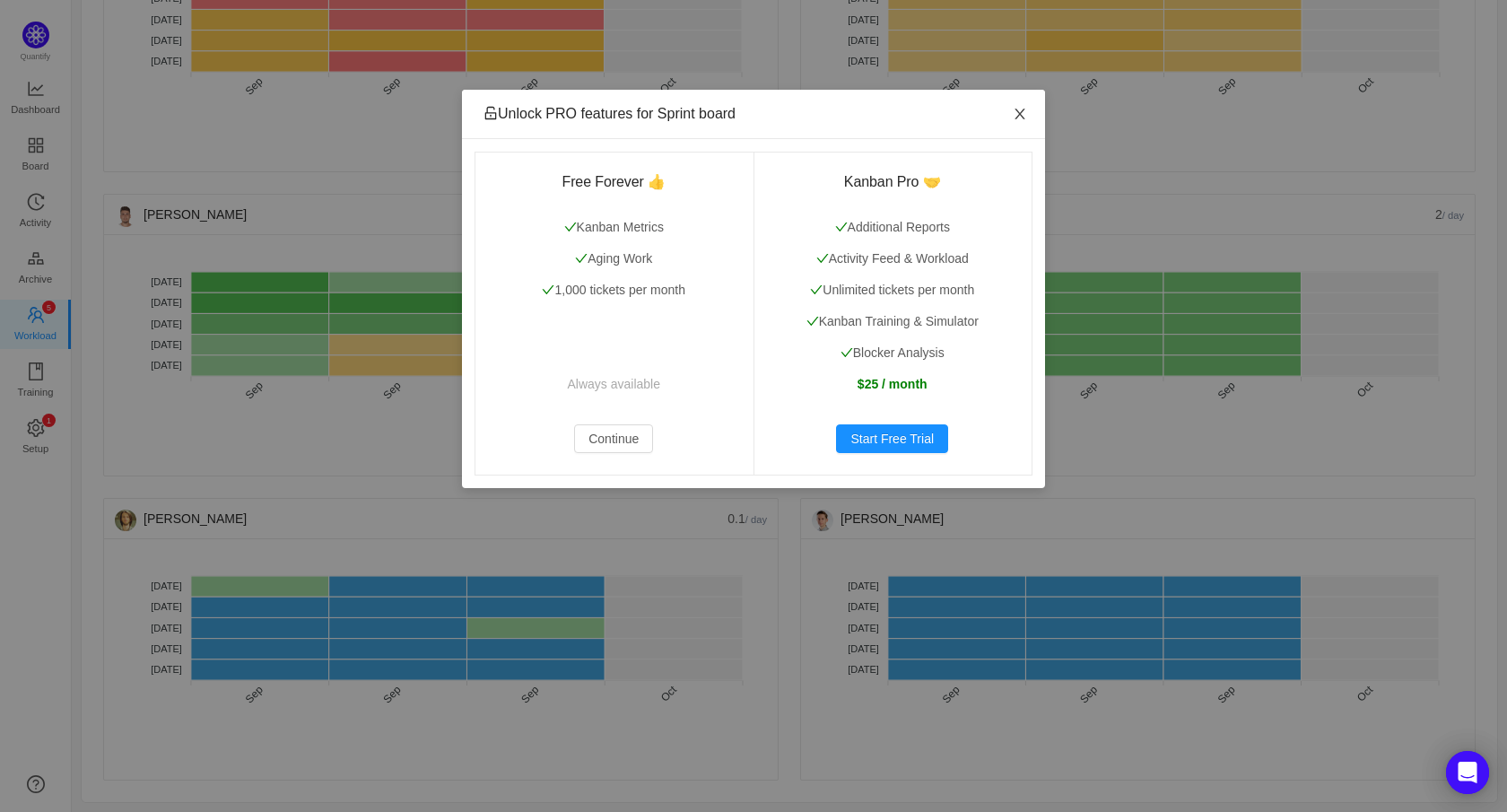
click at [1019, 116] on icon "icon: close" at bounding box center [1020, 113] width 15 height 15
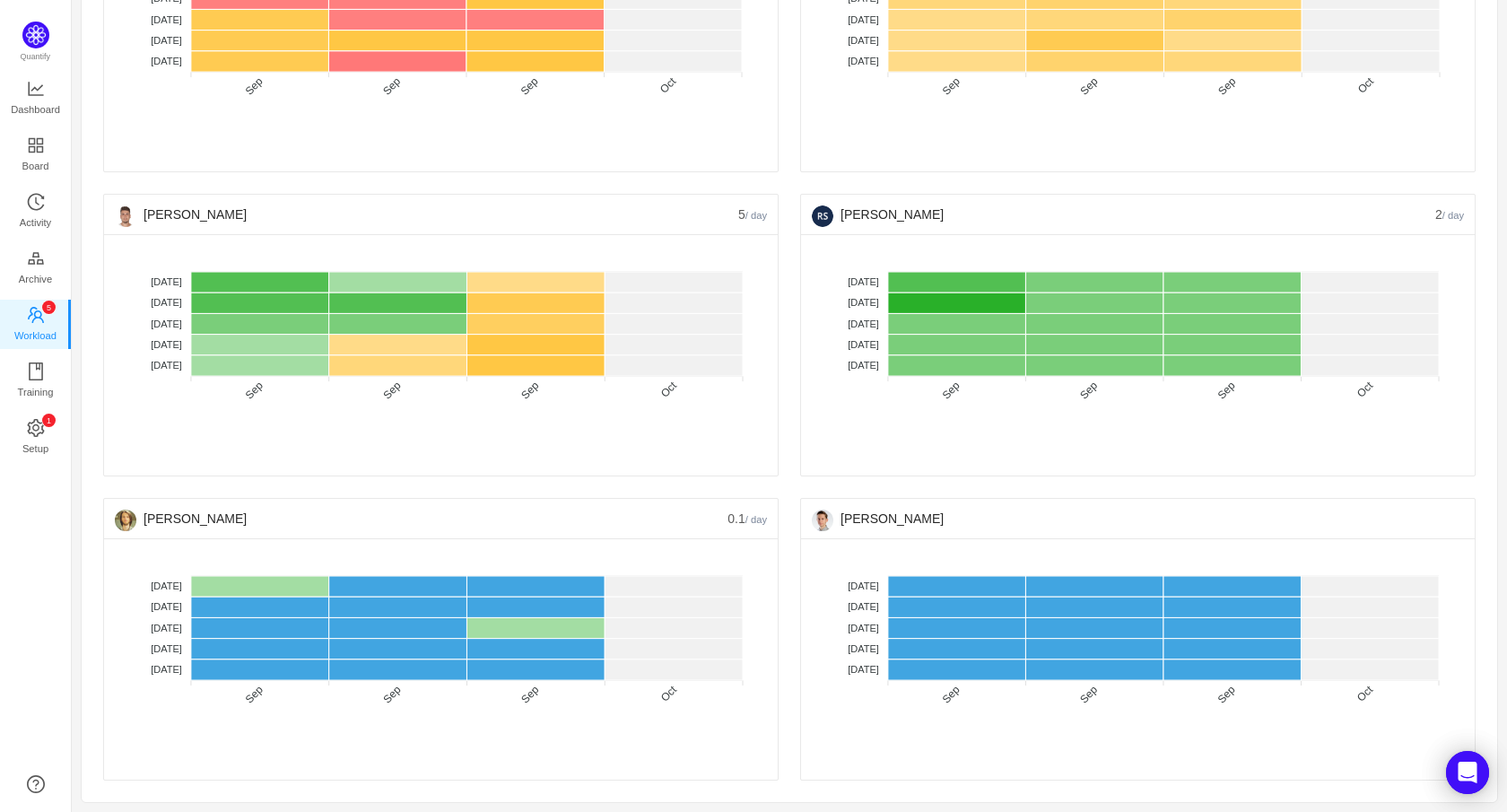
scroll to position [842, 0]
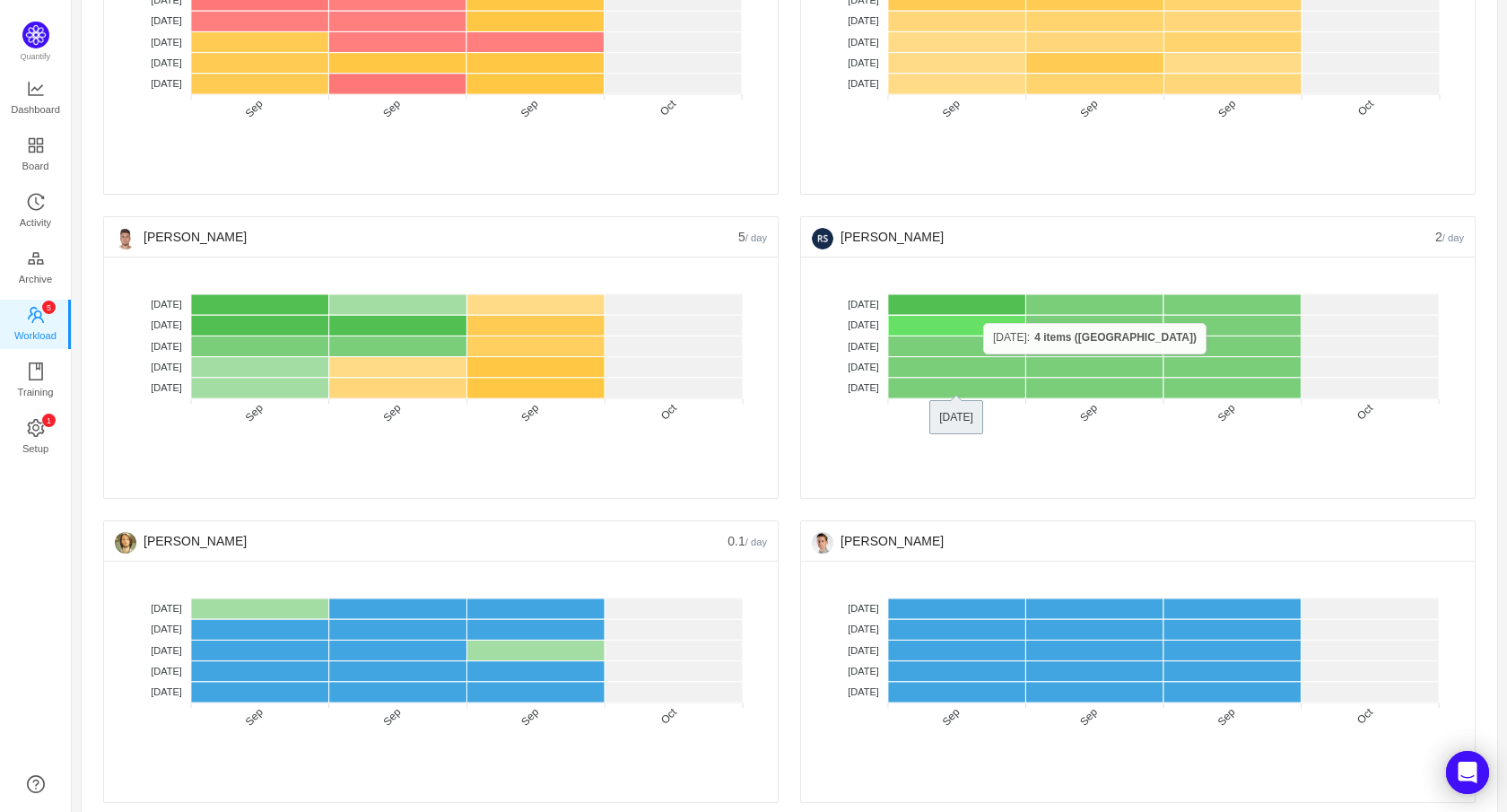
click at [977, 323] on rect at bounding box center [957, 325] width 139 height 20
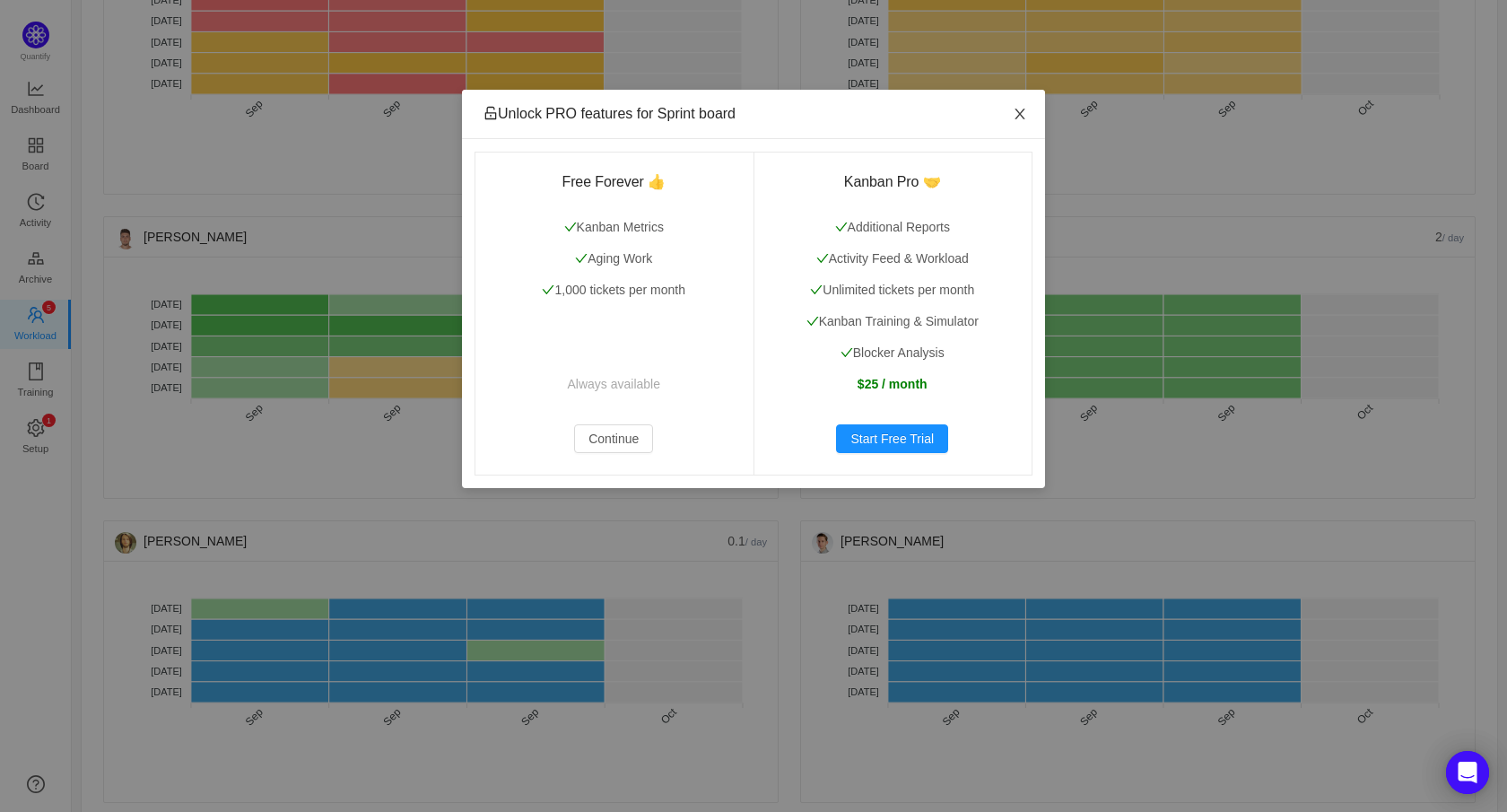
click at [1014, 110] on icon "icon: close" at bounding box center [1020, 113] width 15 height 15
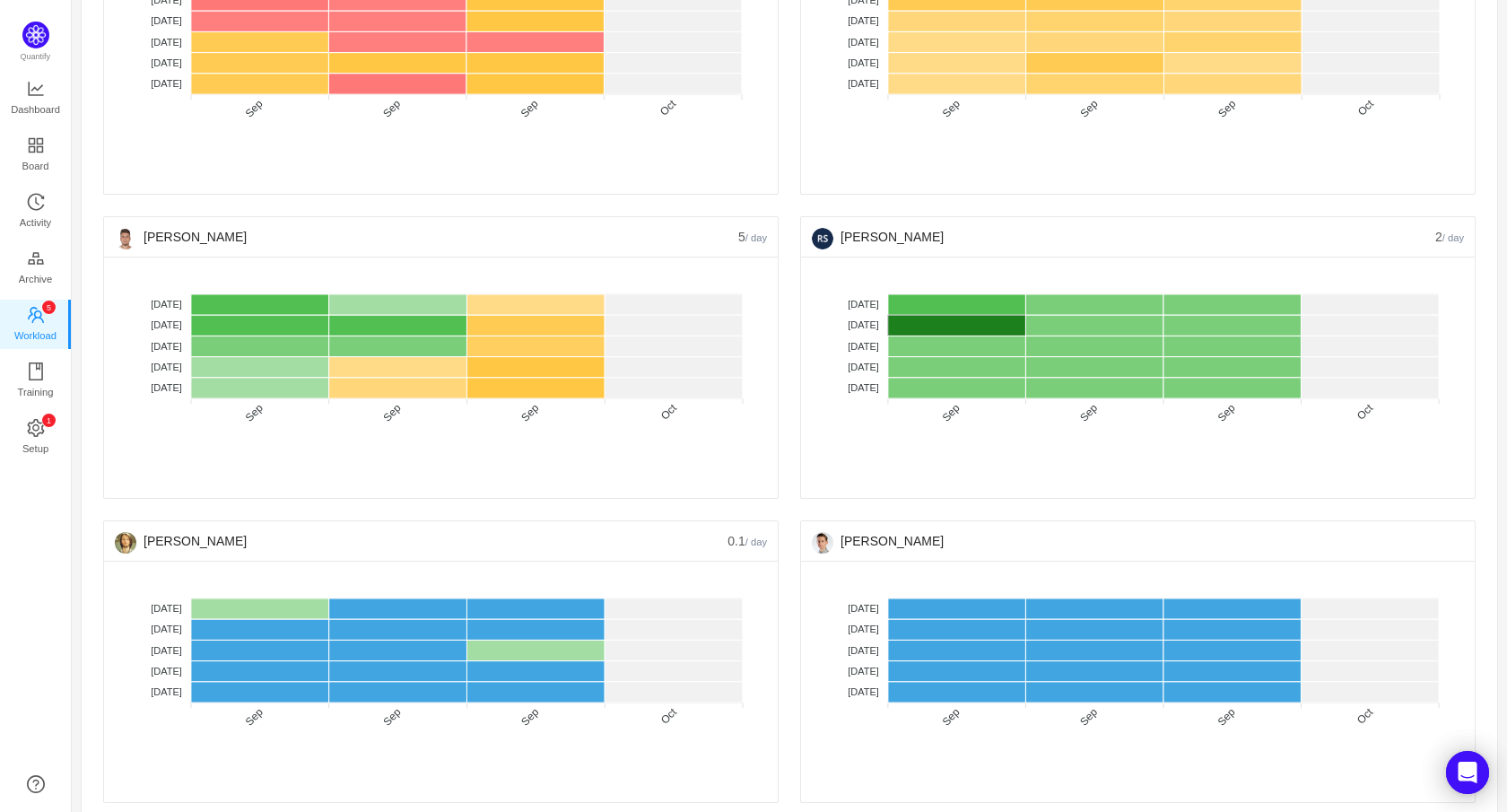
scroll to position [807, 0]
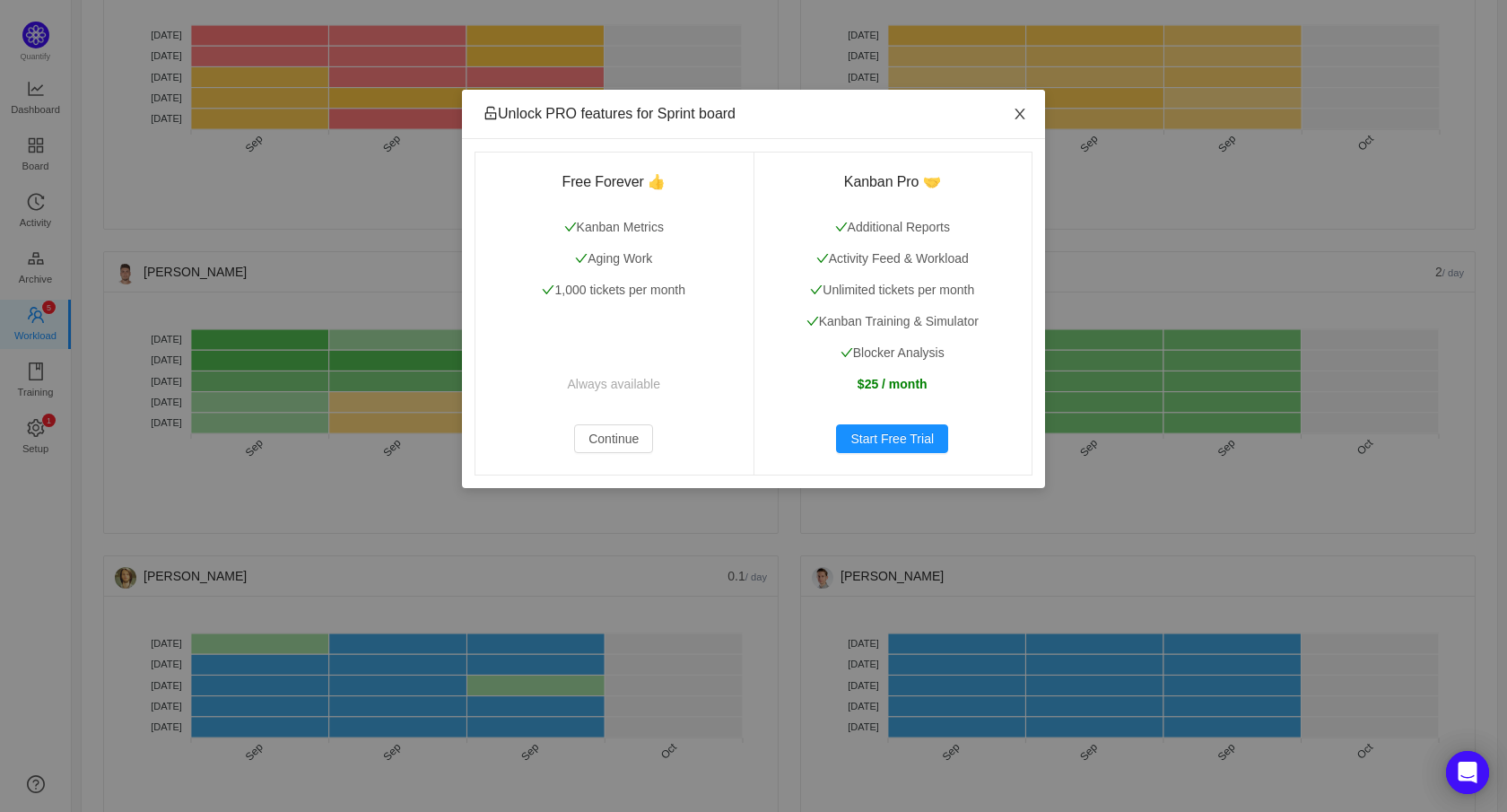
click at [1003, 99] on span "Close" at bounding box center [1020, 115] width 50 height 50
click at [1016, 103] on span "Close" at bounding box center [1020, 115] width 50 height 50
click at [1021, 110] on icon "icon: close" at bounding box center [1020, 113] width 15 height 15
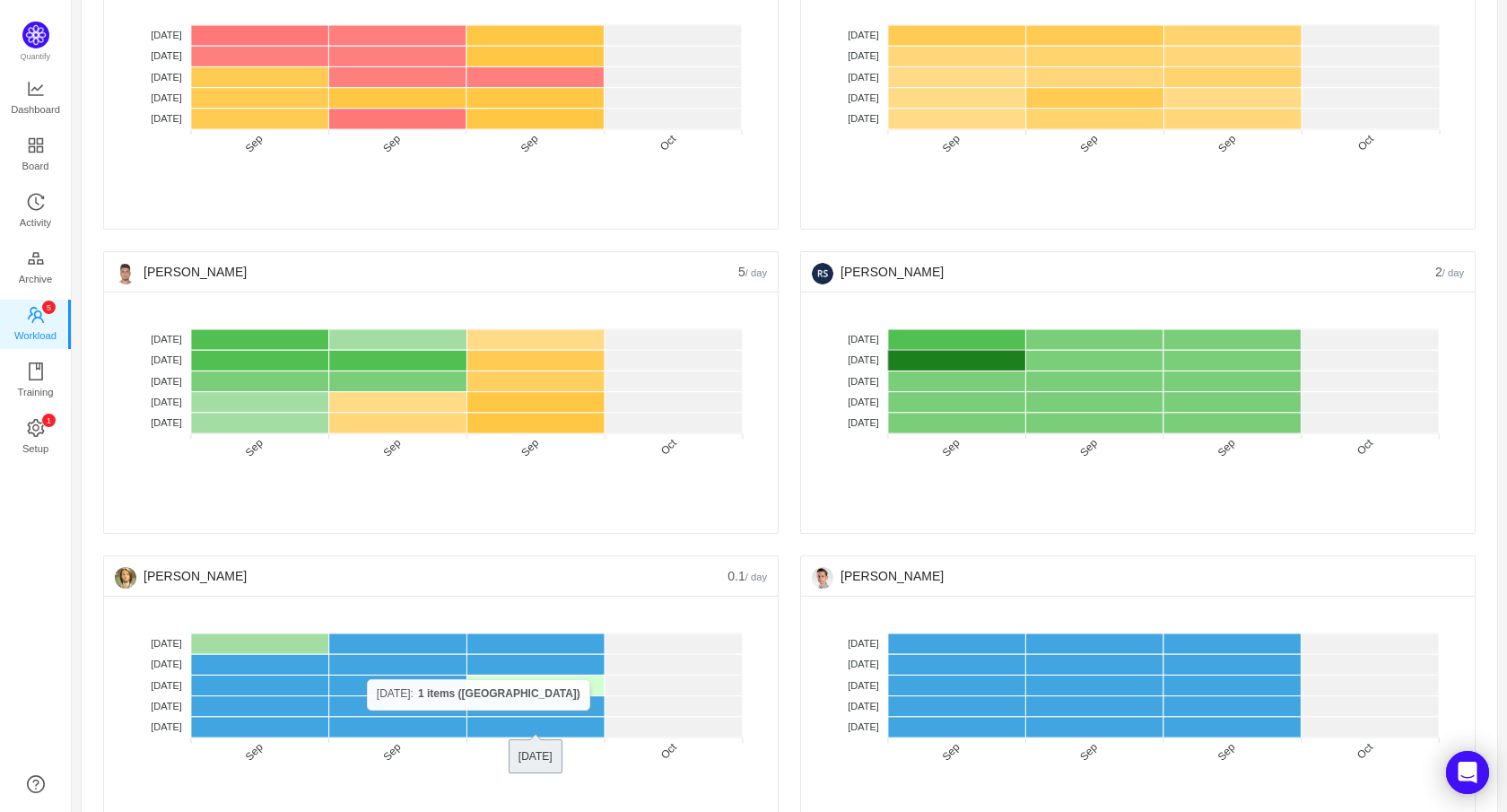
click at [516, 679] on rect at bounding box center [535, 684] width 139 height 20
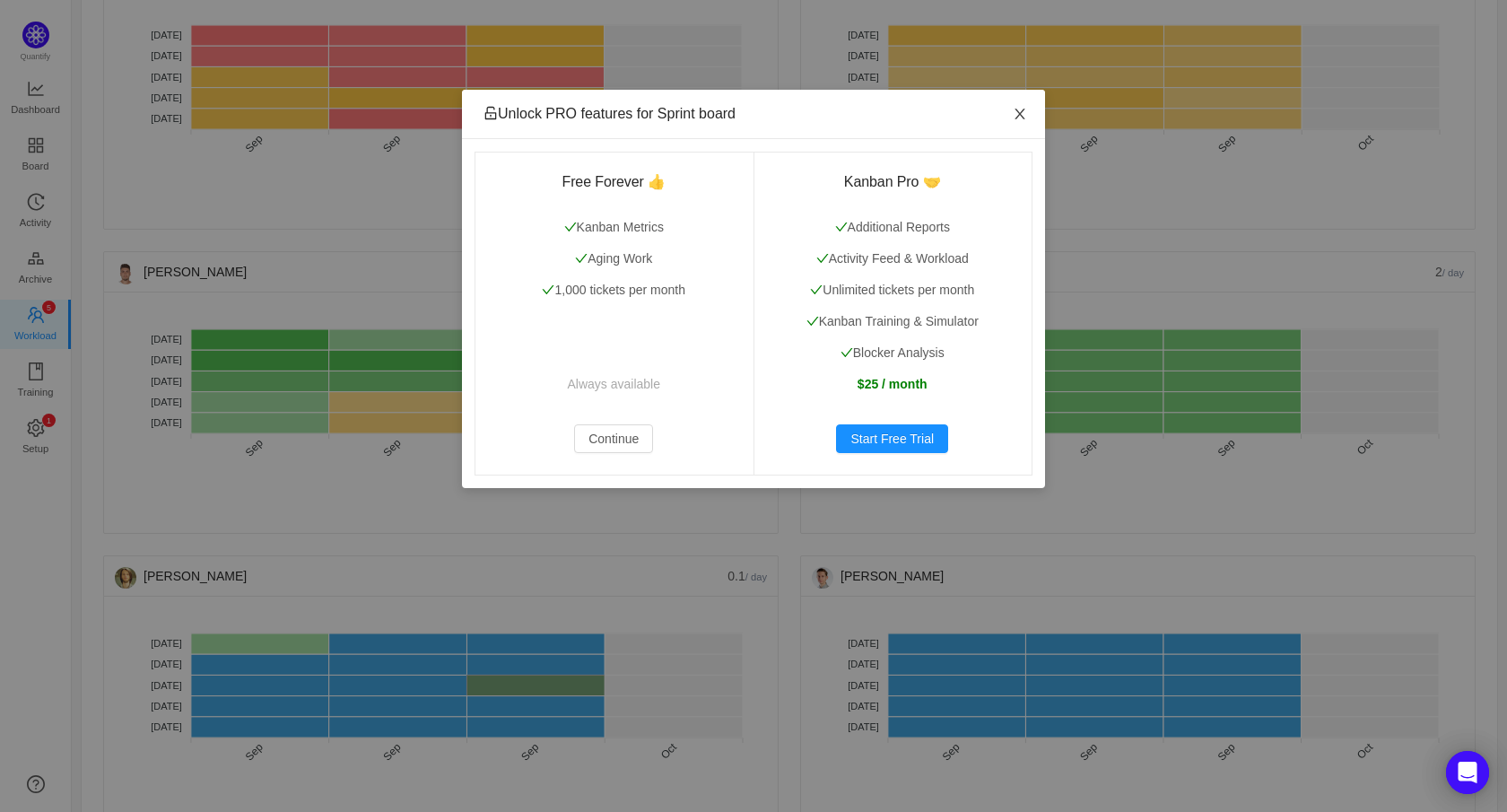
click at [1023, 111] on icon "icon: close" at bounding box center [1020, 113] width 15 height 15
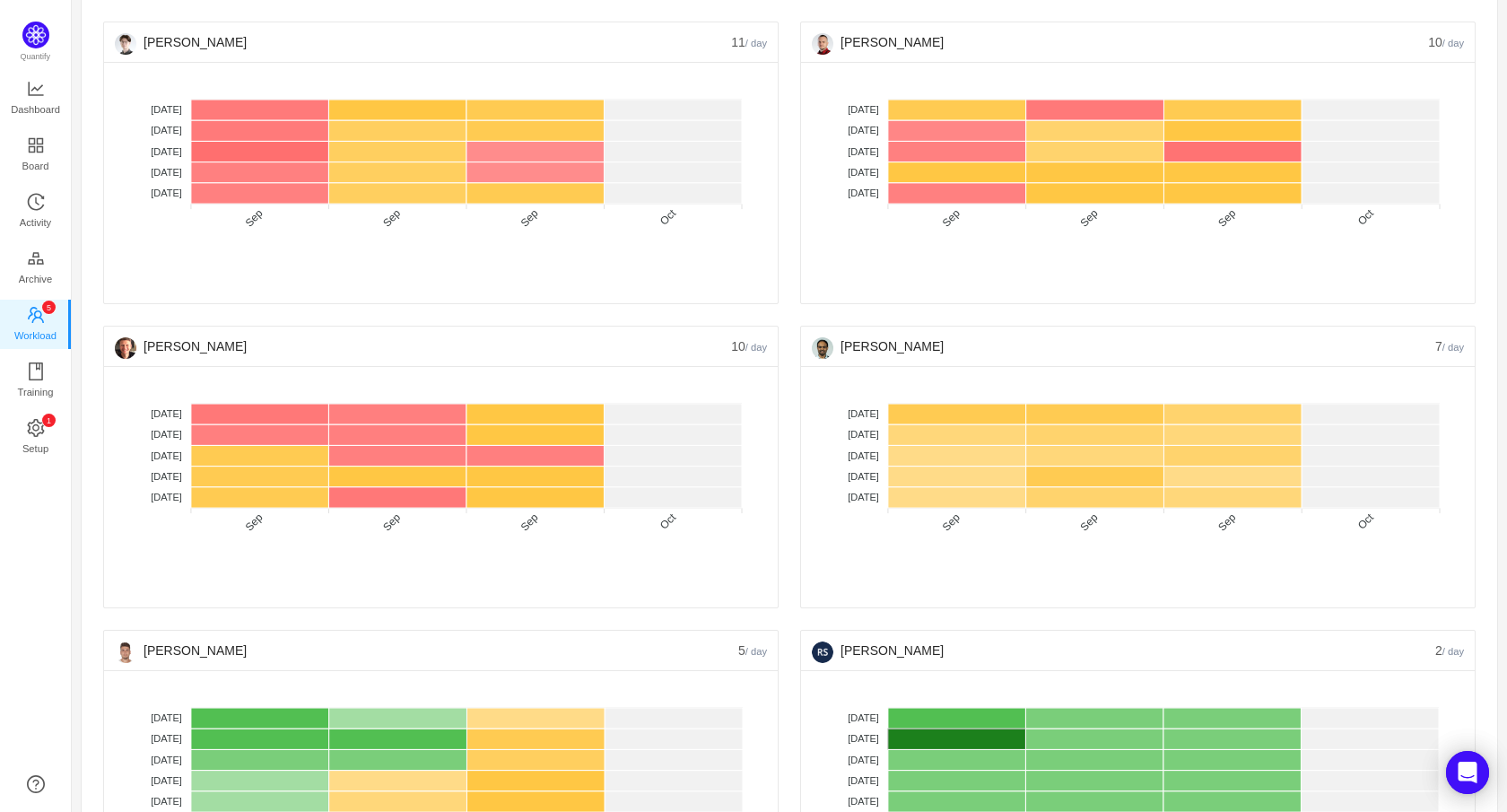
scroll to position [0, 0]
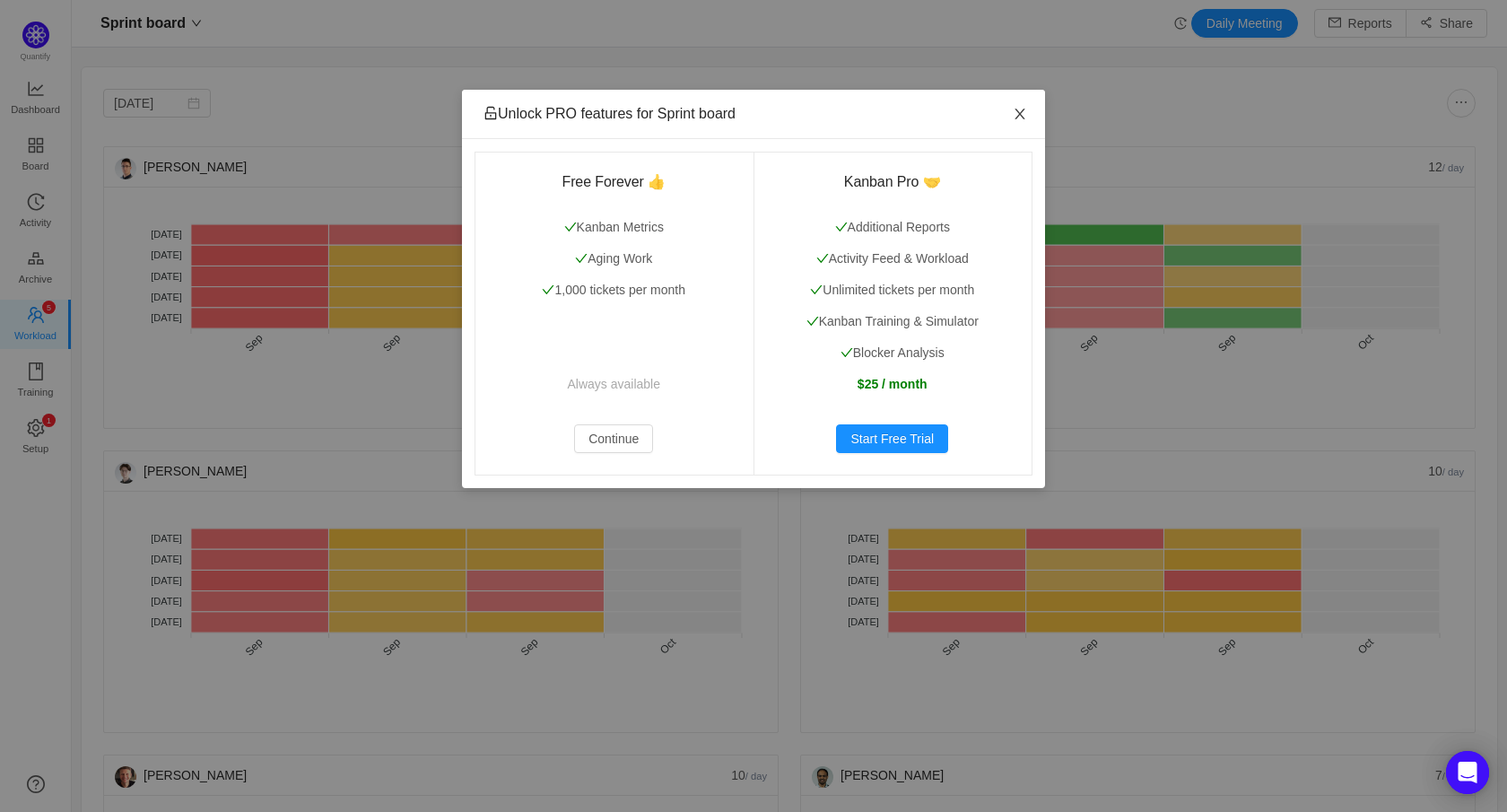
click at [1020, 102] on span "Close" at bounding box center [1020, 115] width 50 height 50
click at [1015, 105] on span "Close" at bounding box center [1020, 115] width 50 height 50
click at [1006, 108] on span "Close" at bounding box center [1020, 115] width 50 height 50
